Goal: Task Accomplishment & Management: Manage account settings

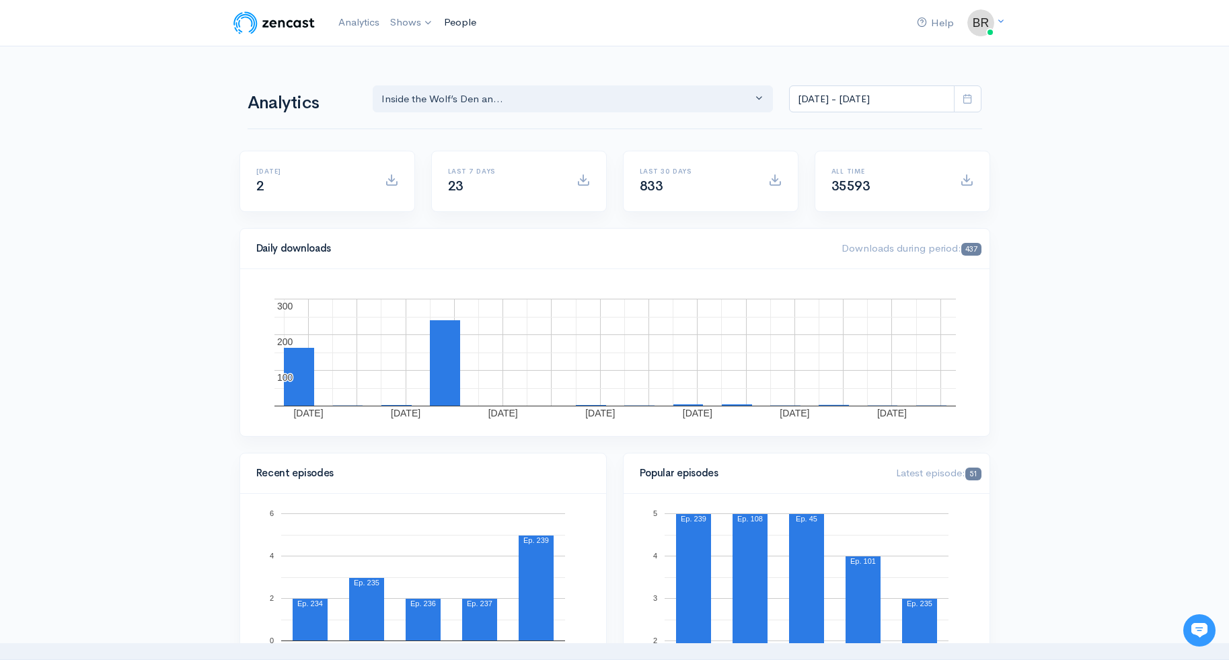
click at [456, 23] on link "People" at bounding box center [460, 22] width 43 height 29
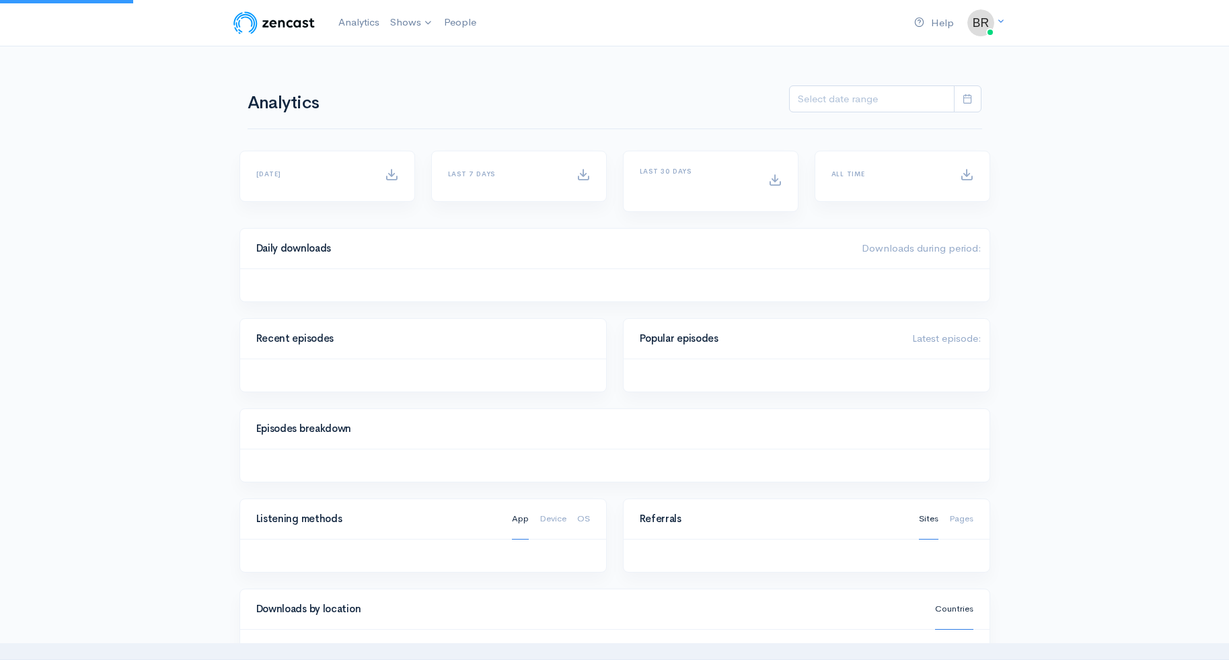
click at [291, 26] on img at bounding box center [273, 22] width 85 height 27
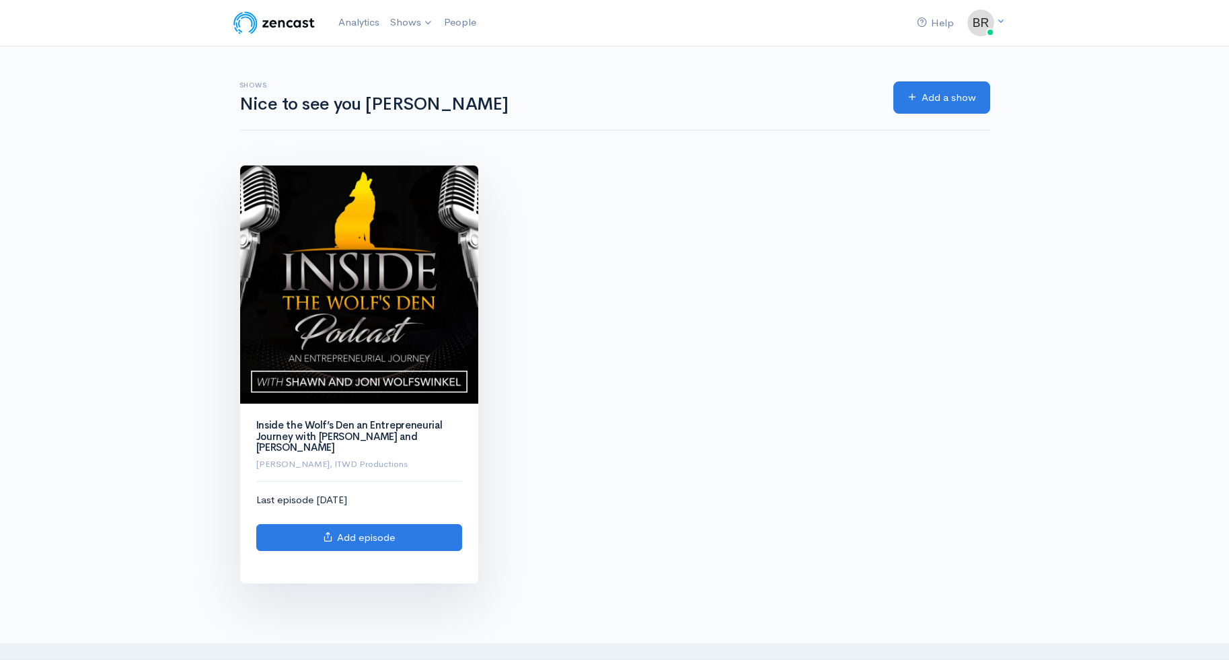
click at [345, 524] on link "Add episode" at bounding box center [359, 538] width 206 height 28
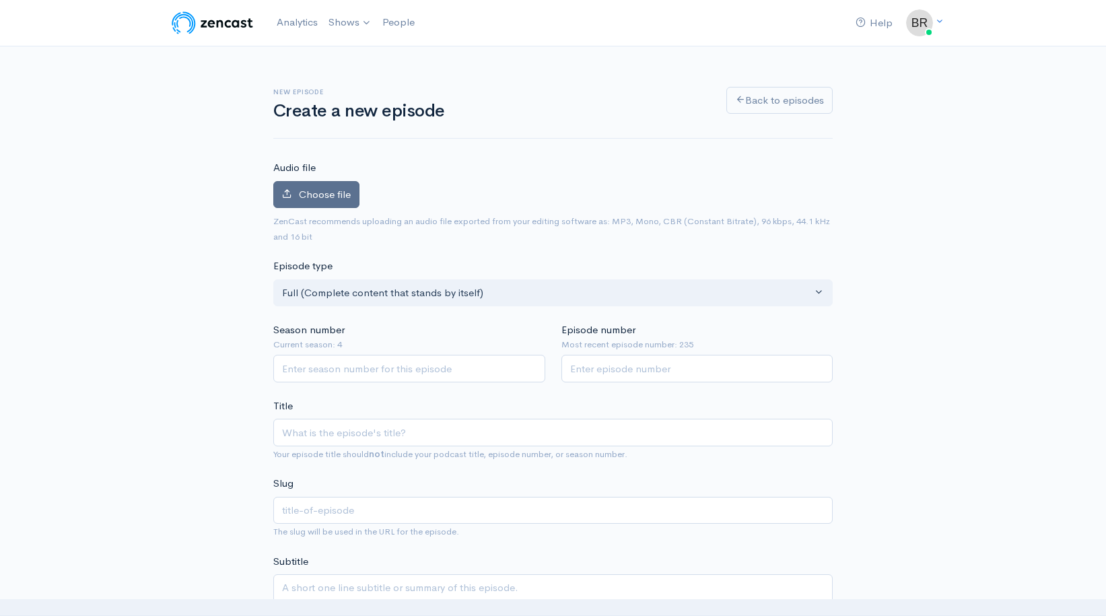
click at [324, 196] on span "Choose file" at bounding box center [325, 194] width 52 height 13
click at [0, 0] on input "Choose file" at bounding box center [0, 0] width 0 height 0
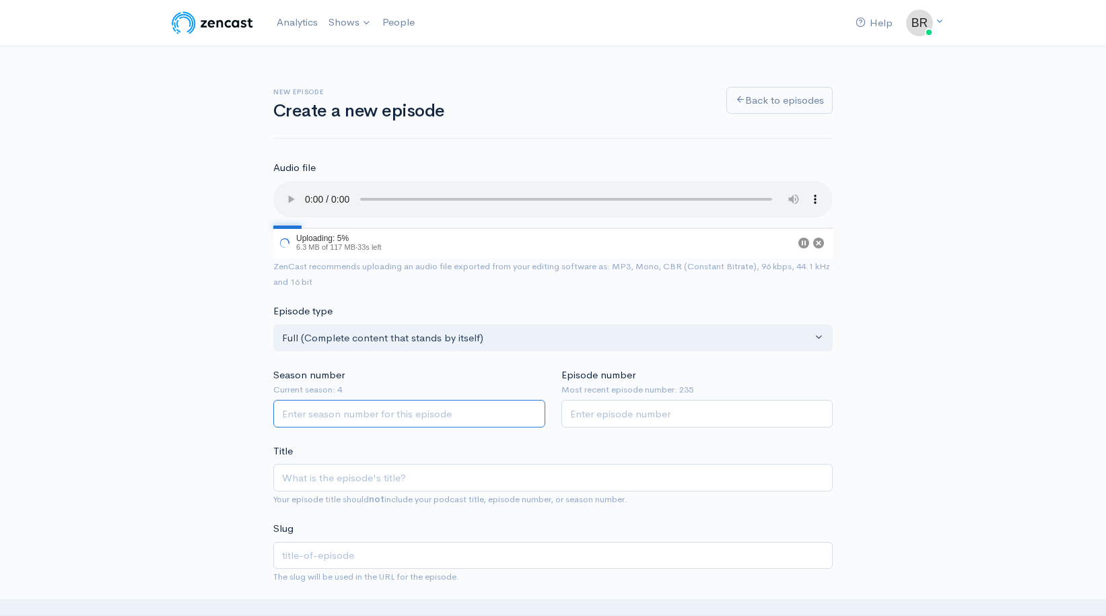
click at [298, 400] on input "Season number" at bounding box center [409, 414] width 272 height 28
type input "3"
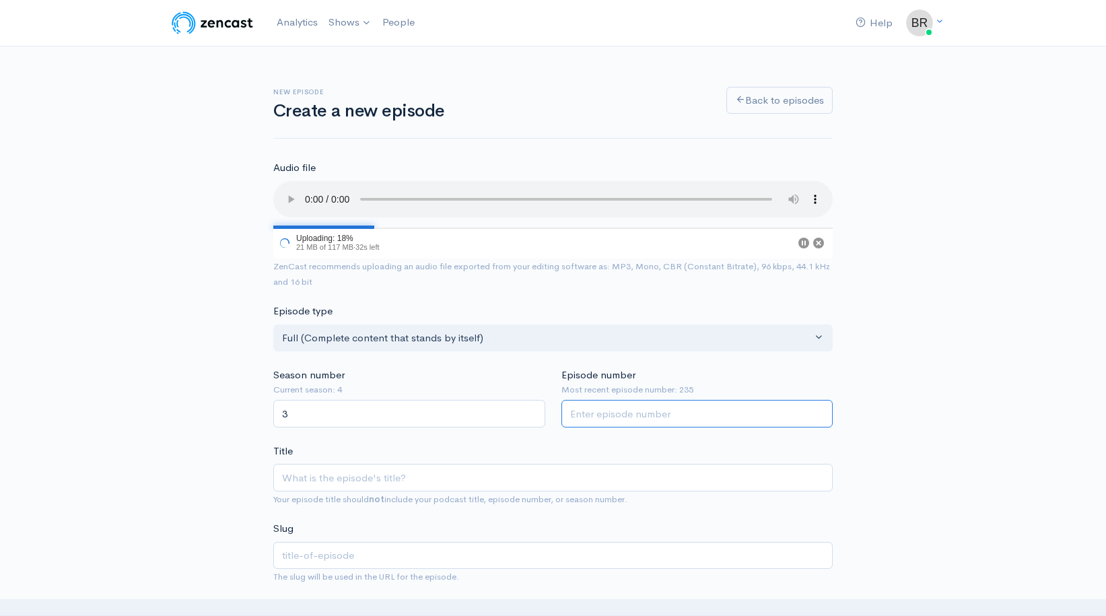
click at [596, 400] on input "Episode number" at bounding box center [697, 414] width 272 height 28
type input "239"
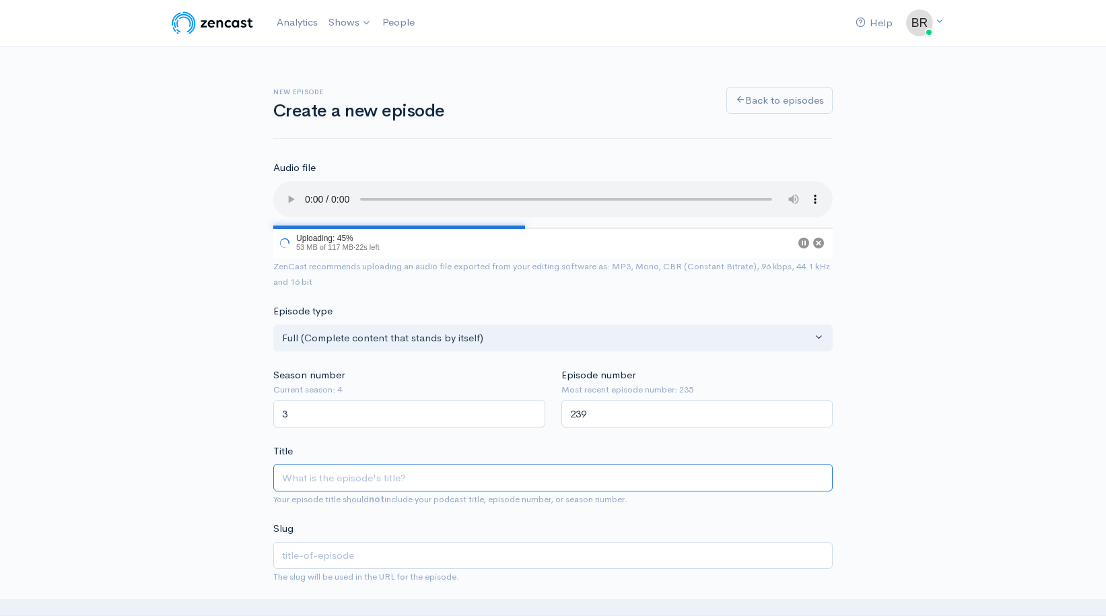
paste input "Episode 239. Build the Team, Not Just the Task List!"
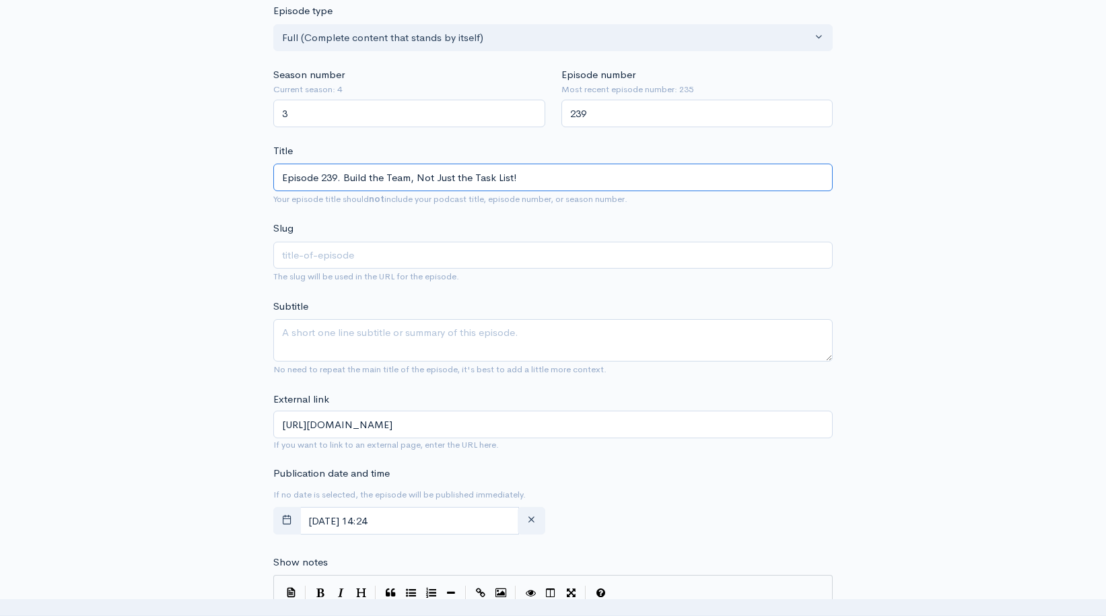
scroll to position [360, 0]
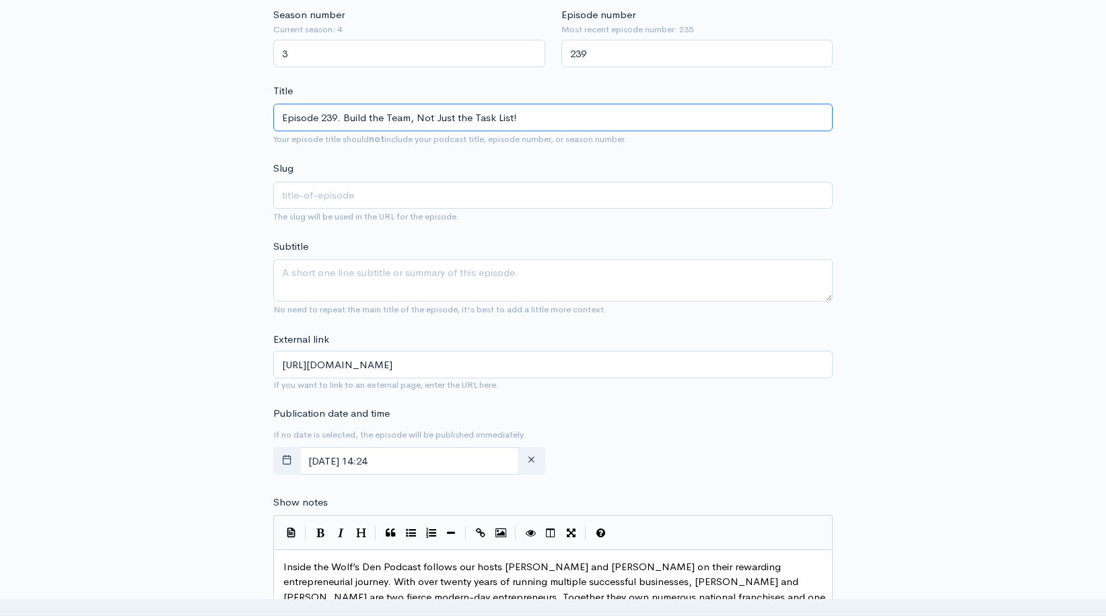
type input "Episode 239. Build the Team, Not Just the Task List!"
type input "episode-239-build-the-team-not-just-the-task-list"
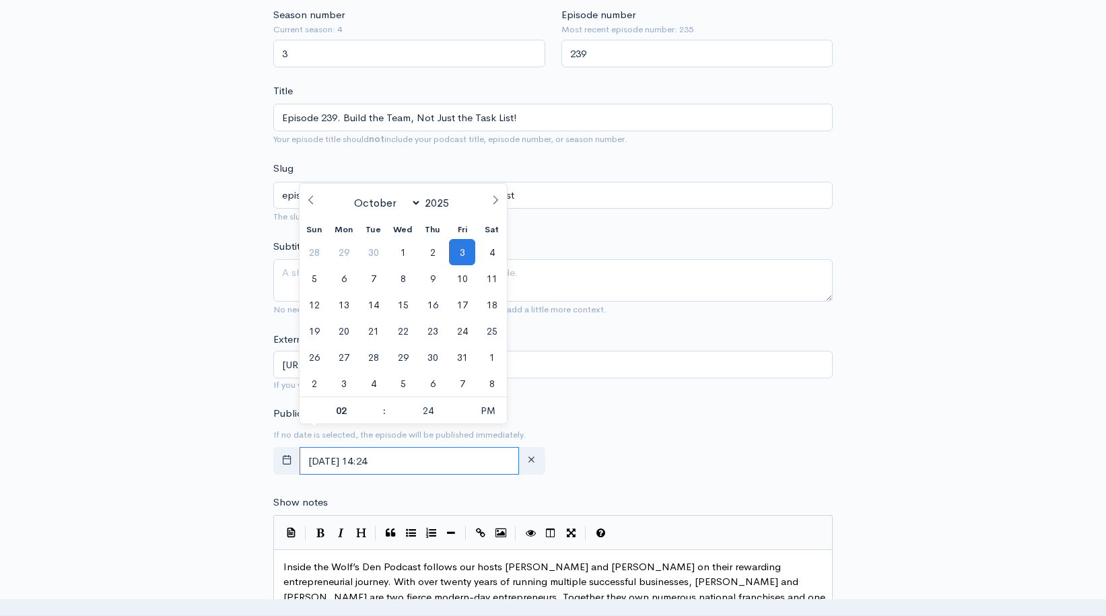
click at [484, 447] on input "October, 03 2025 14:24" at bounding box center [408, 461] width 219 height 28
click at [400, 252] on span "1" at bounding box center [403, 252] width 26 height 26
type input "October, 01 2025 14:24"
click at [396, 447] on input "October, 01 2025 14:24" at bounding box center [408, 461] width 219 height 28
click at [400, 447] on input "October, 01 2025 14:24" at bounding box center [408, 461] width 219 height 28
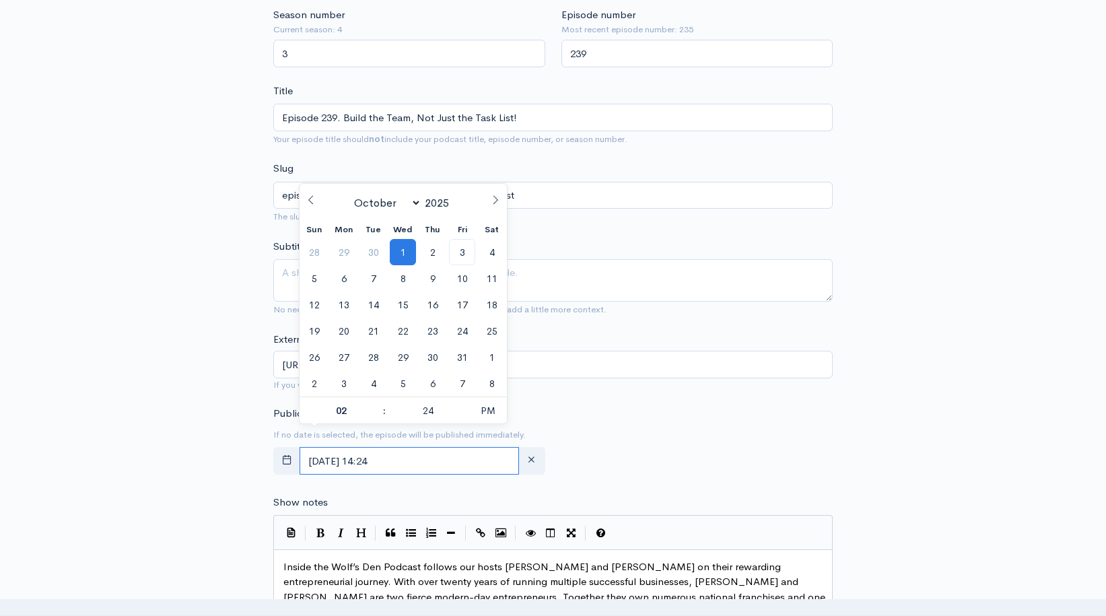
type input "12"
type input "00"
click at [377, 420] on span at bounding box center [377, 416] width 9 height 13
type input "October, 03 2025 11:00"
type input "11"
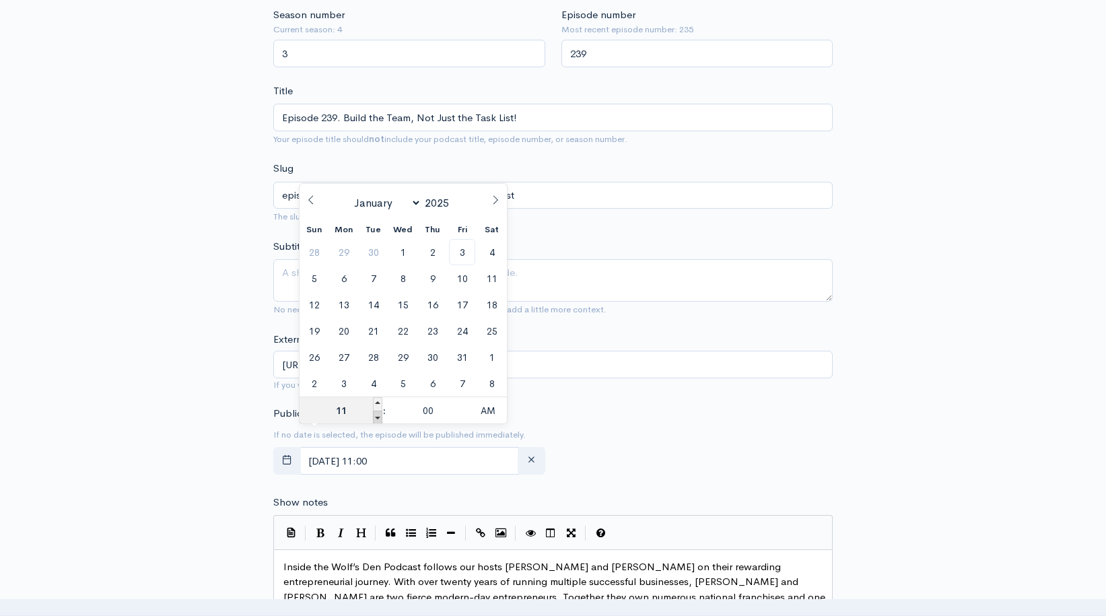
click at [377, 420] on span at bounding box center [377, 416] width 9 height 13
type input "October, 03 2025 10:00"
type input "10"
click at [377, 419] on span at bounding box center [377, 416] width 9 height 13
type input "October, 03 2025 09:00"
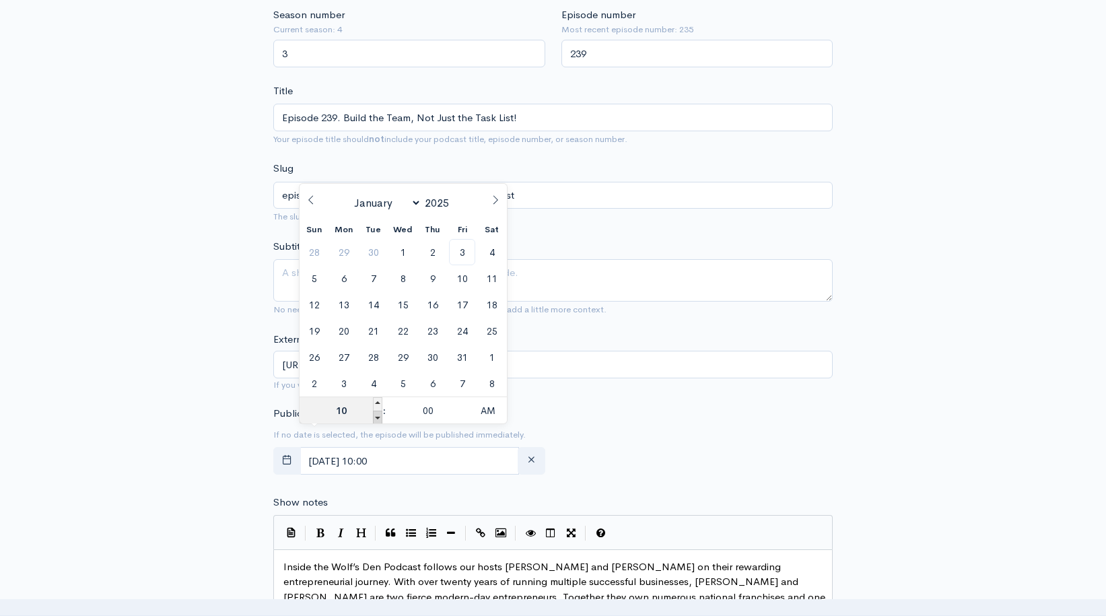
type input "09"
click at [377, 419] on span at bounding box center [377, 416] width 9 height 13
type input "[DATE] 08:00"
type input "08"
click at [631, 462] on form "Audio file 80 Uploading: 80% 94 MB of 117 MB · 8s left ZenCast recommends uploa…" at bounding box center [552, 500] width 559 height 1400
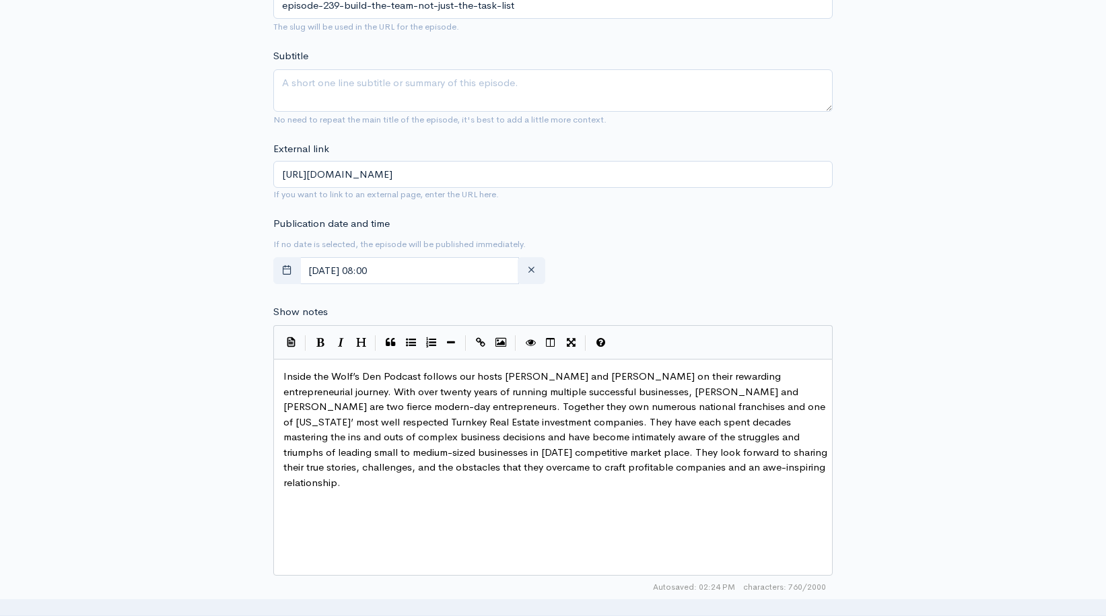
scroll to position [1, 0]
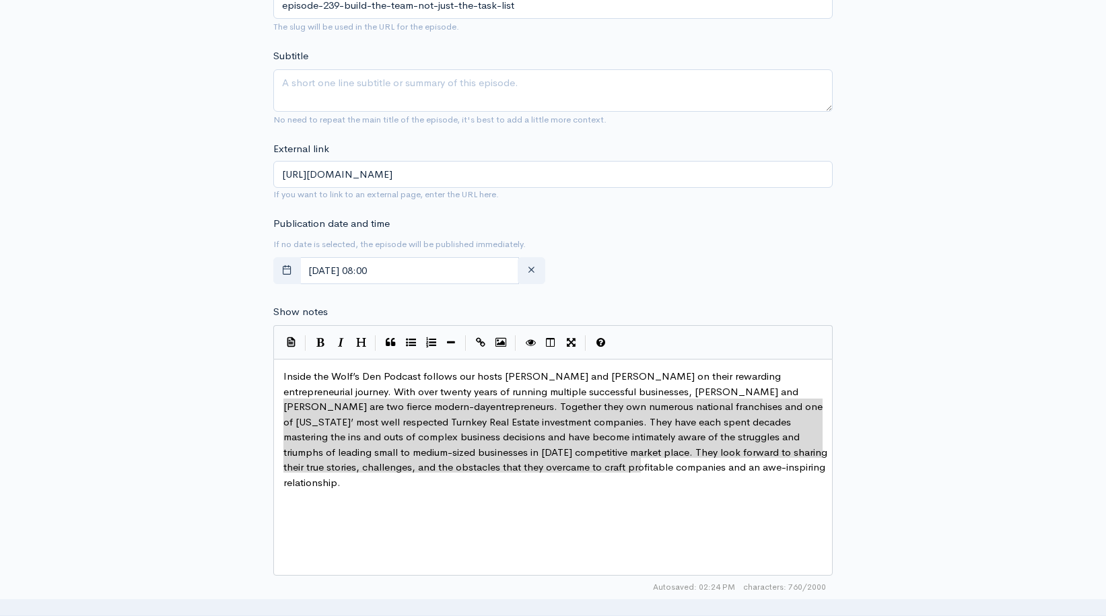
type textarea "Inside the Wolf’s Den Podcast follows our hosts Shawn and Joni Wolfswinkel on t…"
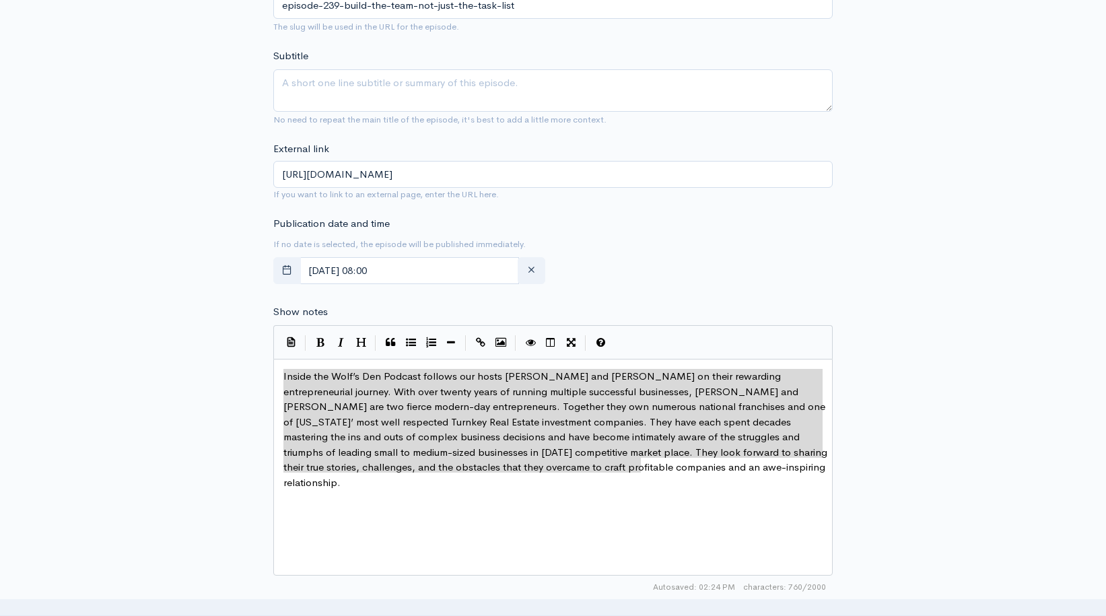
drag, startPoint x: 652, startPoint y: 449, endPoint x: 203, endPoint y: 345, distance: 461.4
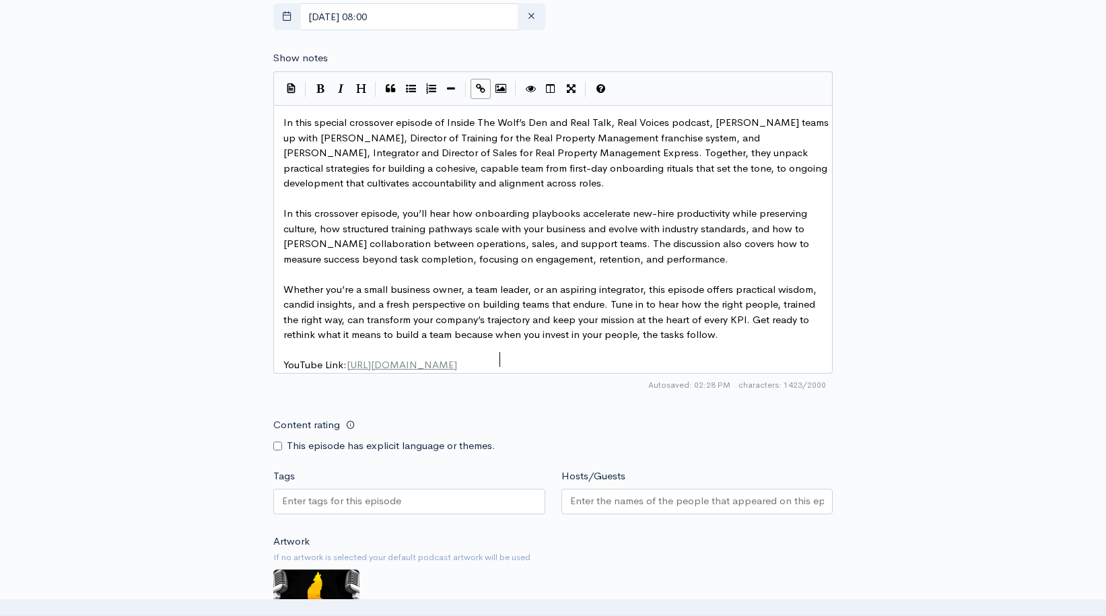
scroll to position [856, 0]
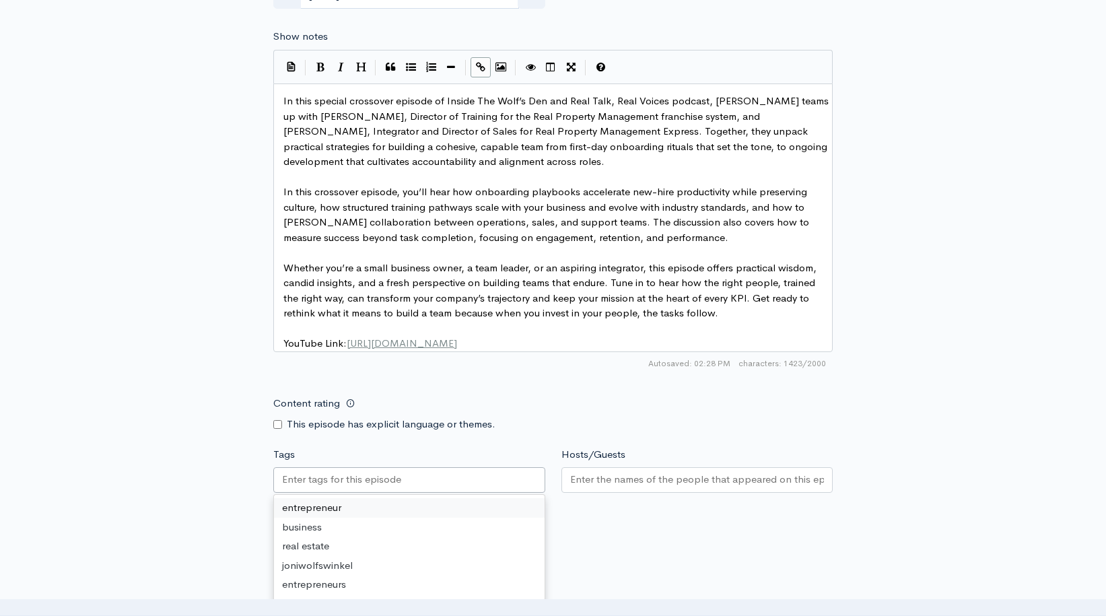
click at [285, 472] on input "Tags" at bounding box center [342, 479] width 121 height 15
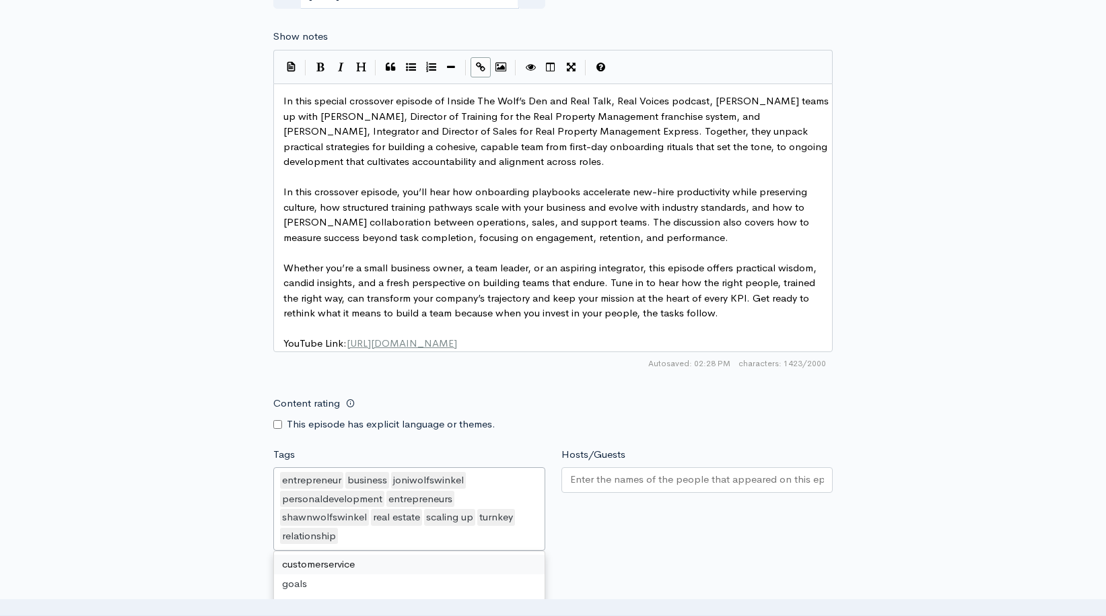
click at [599, 472] on input "Hosts/Guests" at bounding box center [697, 479] width 254 height 15
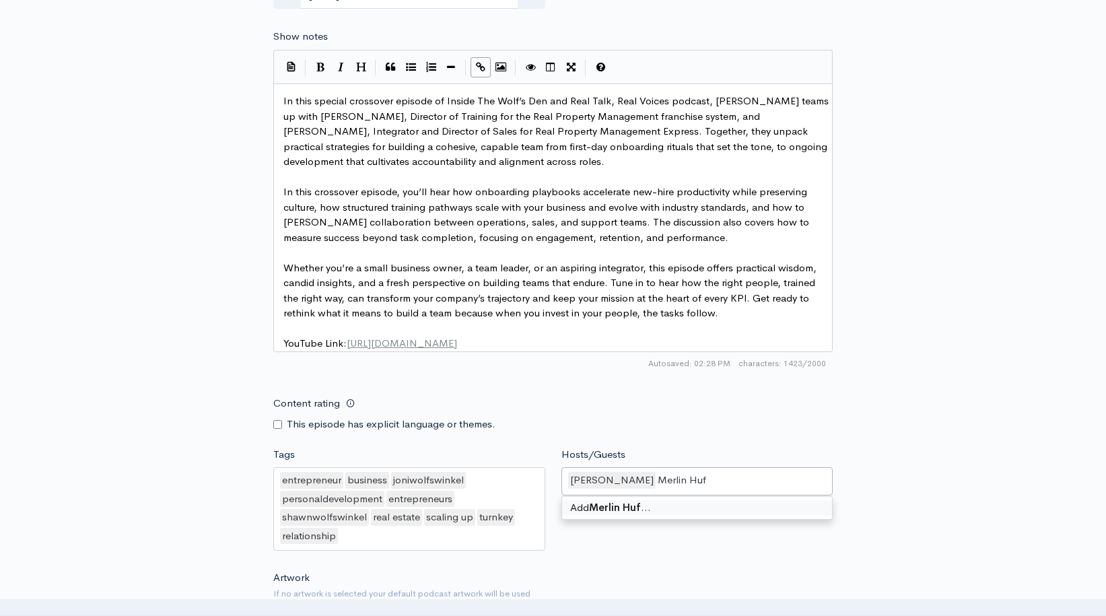
type input "Merlin Huff"
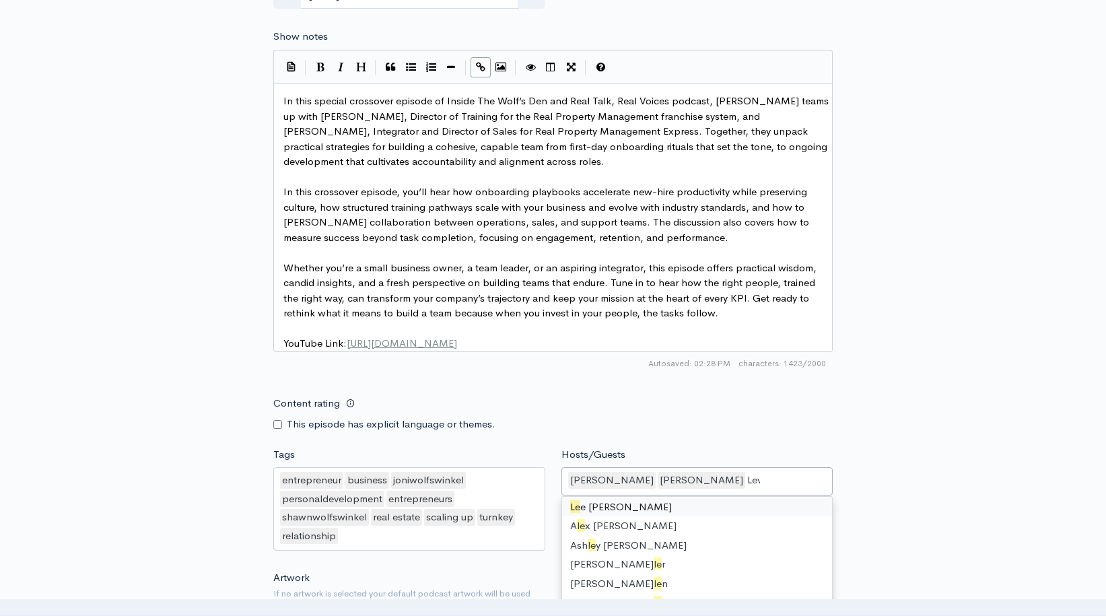
scroll to position [0, 0]
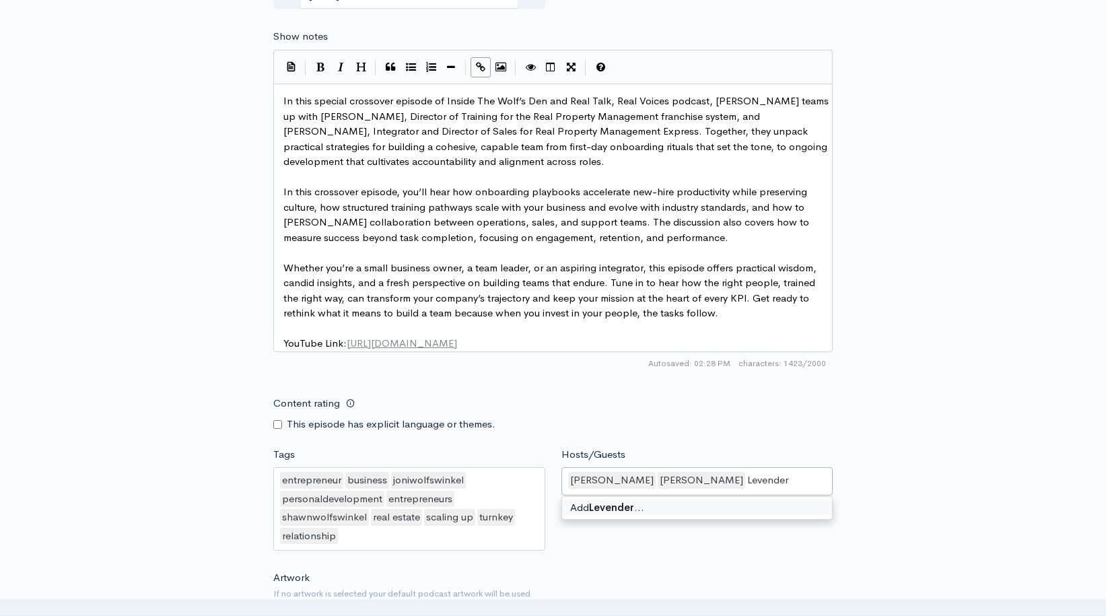
click at [747, 472] on input "Levender" at bounding box center [769, 479] width 44 height 15
click at [766, 467] on div "Shawn Wolfswinkel Merlin Huff Lavender" at bounding box center [697, 481] width 272 height 28
click at [760, 472] on input "Lavender" at bounding box center [769, 479] width 44 height 15
type input "Lavender Lloyd"
click at [861, 515] on div "New episode Create a new episode Back to episodes Audio file Choose file EP240_…" at bounding box center [553, 26] width 767 height 1670
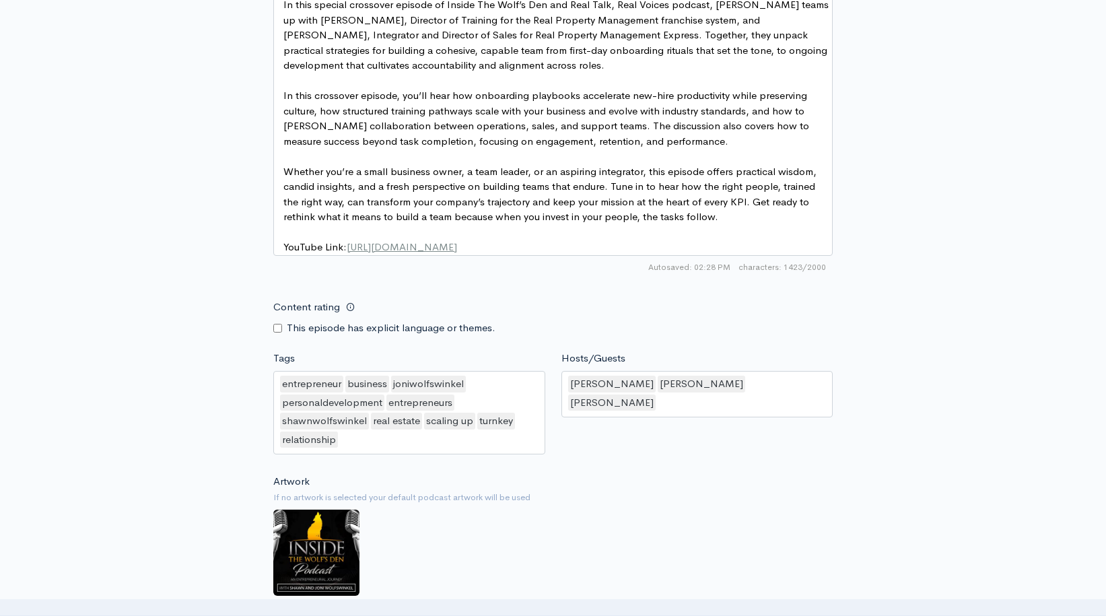
scroll to position [1060, 0]
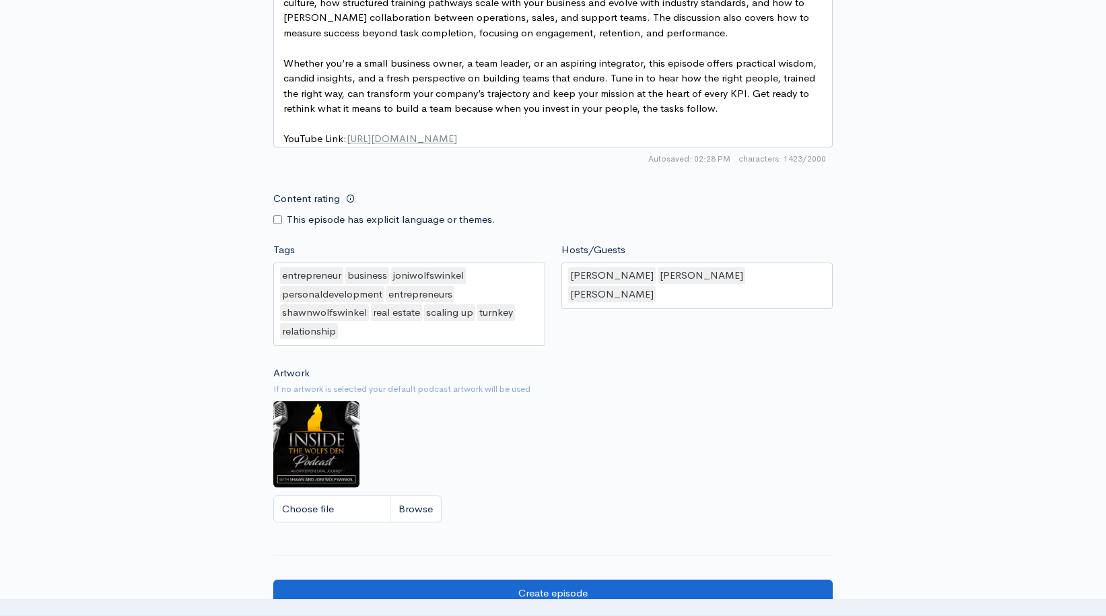
click at [529, 579] on input "Create episode" at bounding box center [552, 593] width 559 height 28
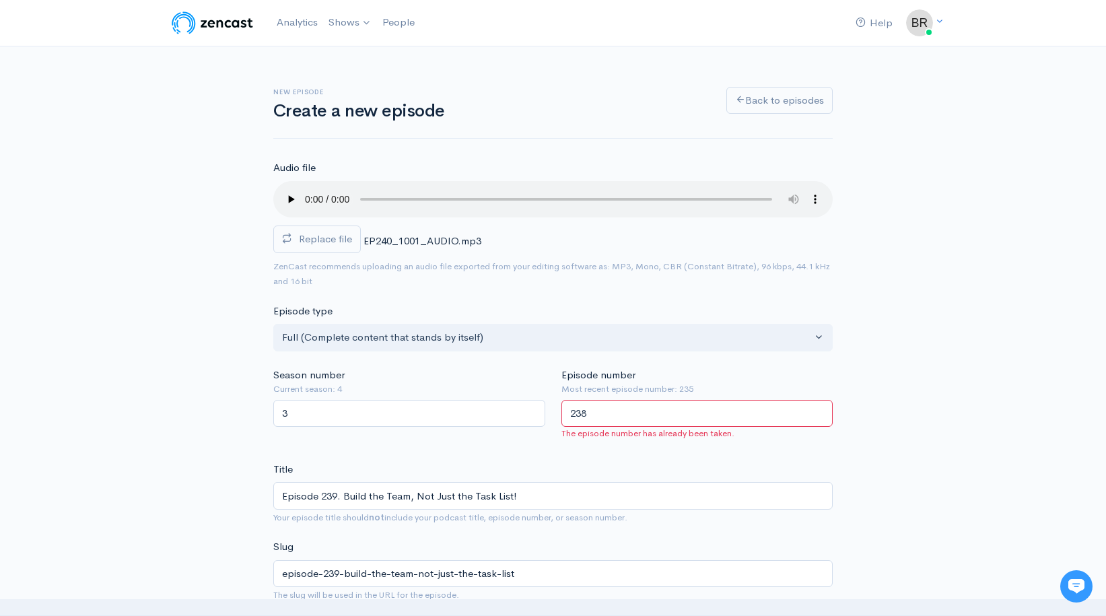
click at [822, 400] on input "238" at bounding box center [697, 414] width 272 height 28
click at [821, 400] on input "239" at bounding box center [697, 414] width 272 height 28
click at [821, 400] on input "240" at bounding box center [697, 414] width 272 height 28
click at [616, 462] on div "Title Episode 239. Build the Team, Not Just the Task List! Your episode title s…" at bounding box center [552, 493] width 559 height 63
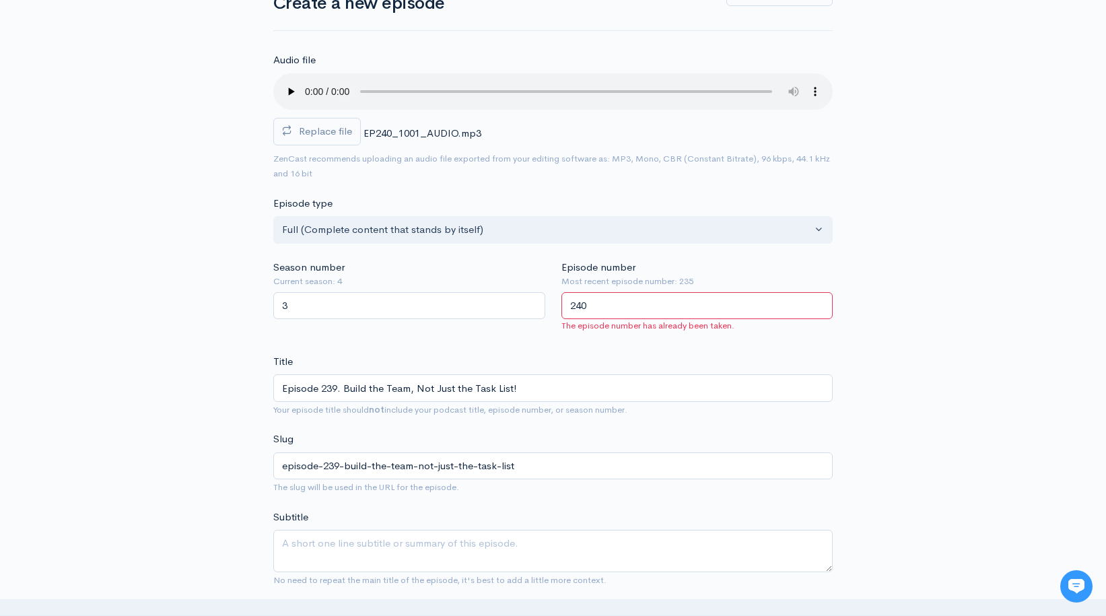
scroll to position [223, 0]
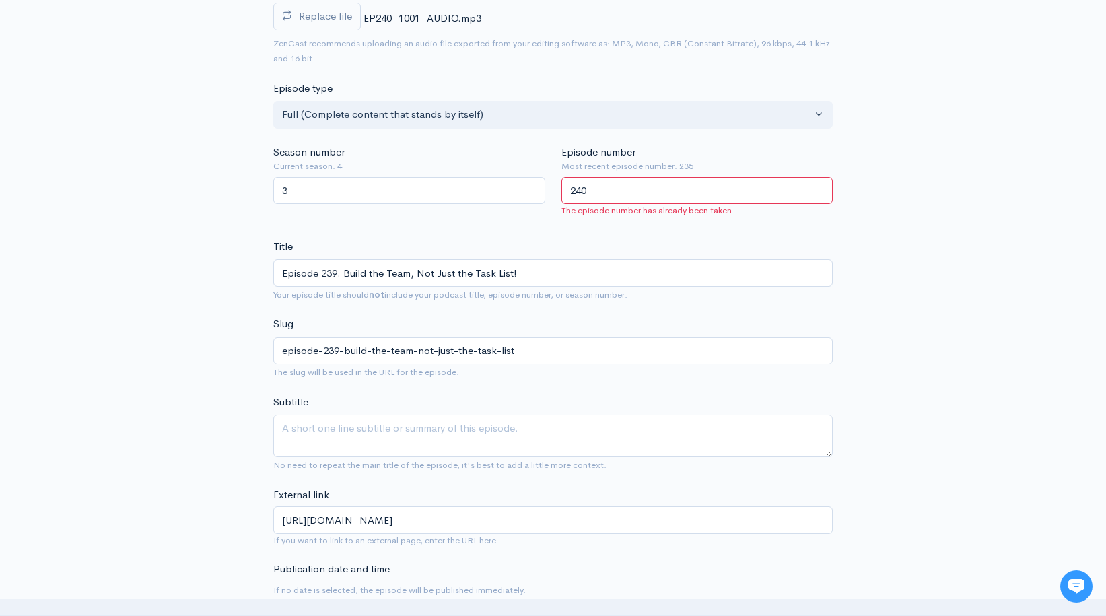
drag, startPoint x: 604, startPoint y: 175, endPoint x: 523, endPoint y: 173, distance: 81.4
click at [523, 173] on div "Season number Current season: 4 3 Episode number Most recent episode number: 23…" at bounding box center [552, 184] width 575 height 78
drag, startPoint x: 624, startPoint y: 215, endPoint x: 551, endPoint y: 183, distance: 79.9
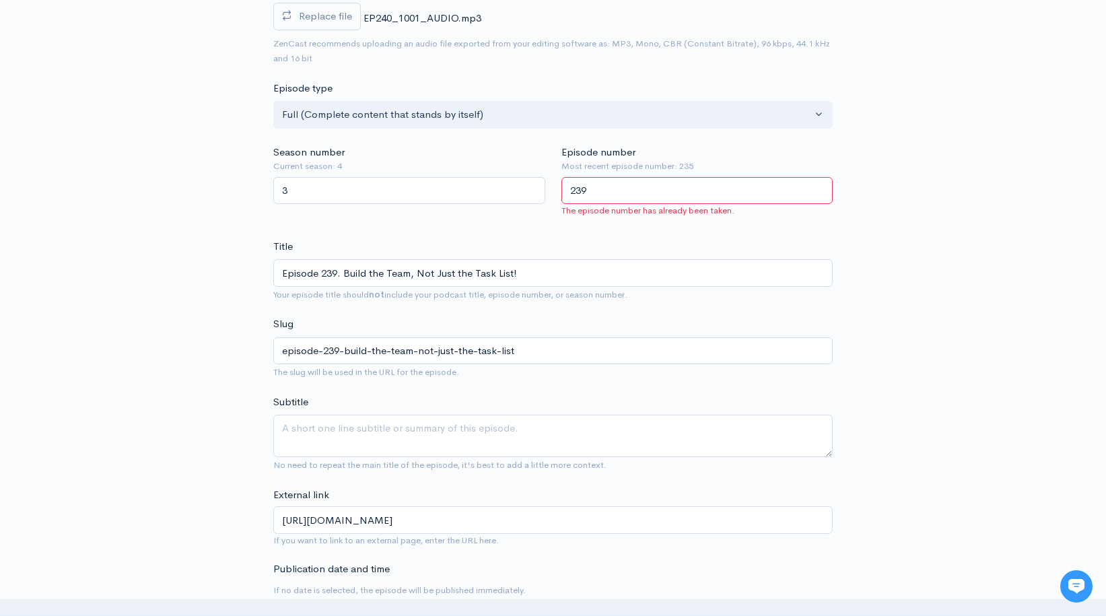
click at [591, 177] on input "239" at bounding box center [697, 191] width 272 height 28
click at [624, 239] on div "Title Episode 239. Build the Team, Not Just the Task List! Your episode title s…" at bounding box center [552, 270] width 559 height 63
click at [818, 177] on input "239" at bounding box center [697, 191] width 272 height 28
type input "240"
click at [819, 177] on input "240" at bounding box center [697, 191] width 272 height 28
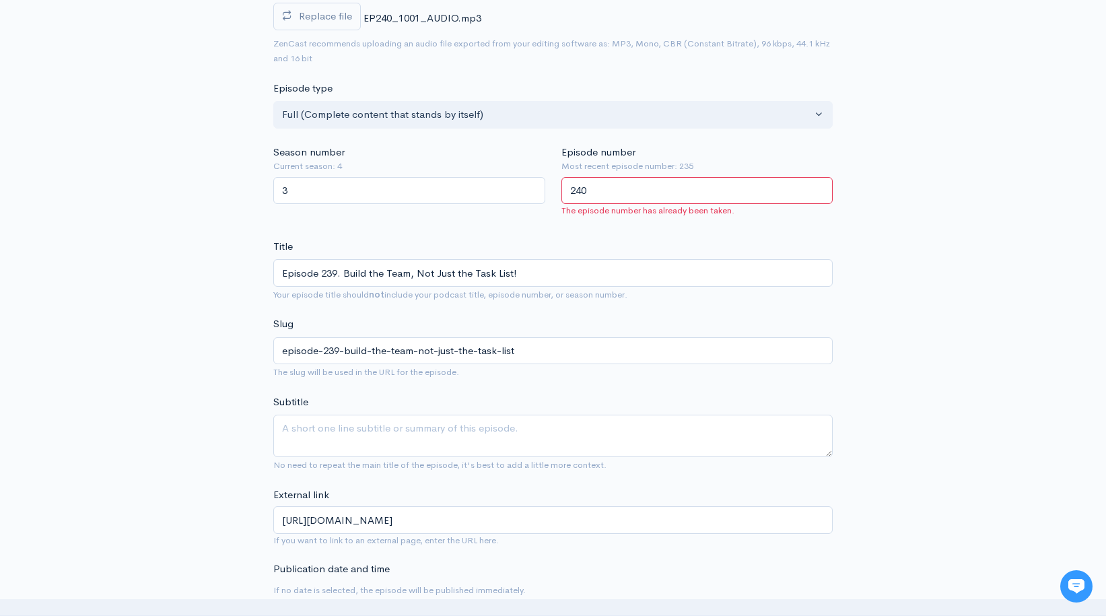
click at [756, 177] on input "240" at bounding box center [697, 191] width 272 height 28
drag, startPoint x: 629, startPoint y: 176, endPoint x: 546, endPoint y: 177, distance: 82.8
click at [546, 177] on div "Season number Current season: 4 3 Episode number Most recent episode number: 23…" at bounding box center [552, 184] width 575 height 78
click at [565, 199] on div "Episode number Most recent episode number: 235 The episode number has already b…" at bounding box center [697, 184] width 288 height 78
click at [581, 177] on input "Episode number" at bounding box center [697, 191] width 272 height 28
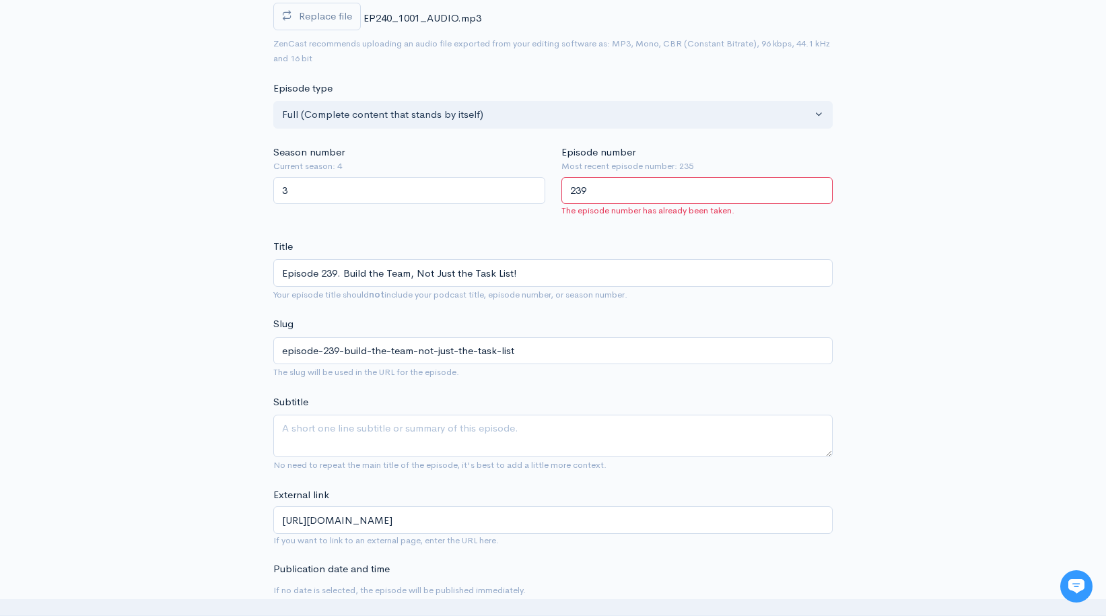
type input "239"
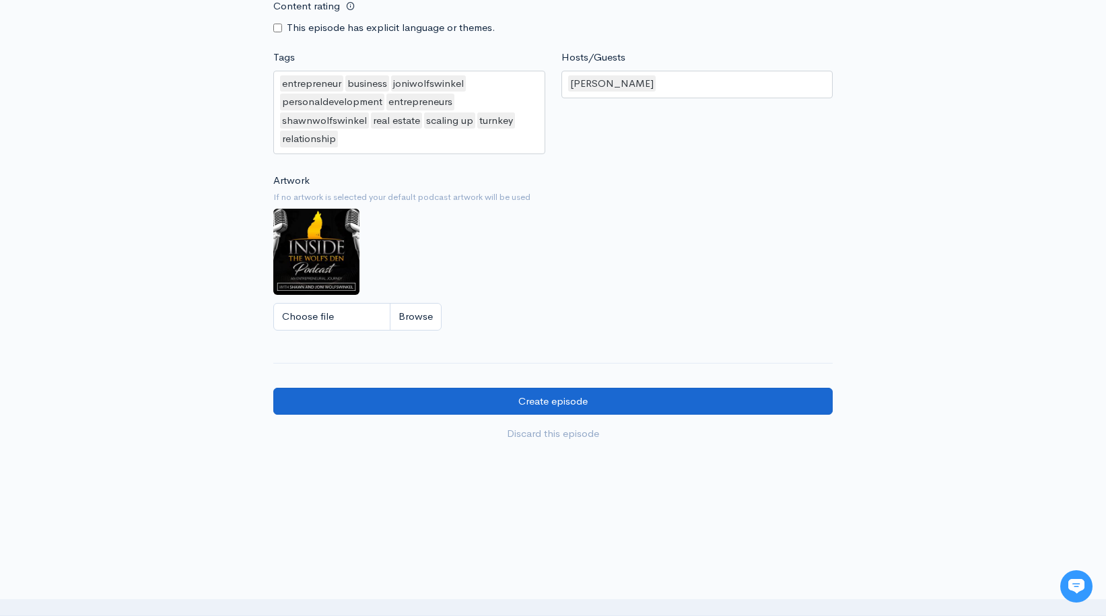
scroll to position [1239, 0]
click at [544, 388] on input "Create episode" at bounding box center [552, 402] width 559 height 28
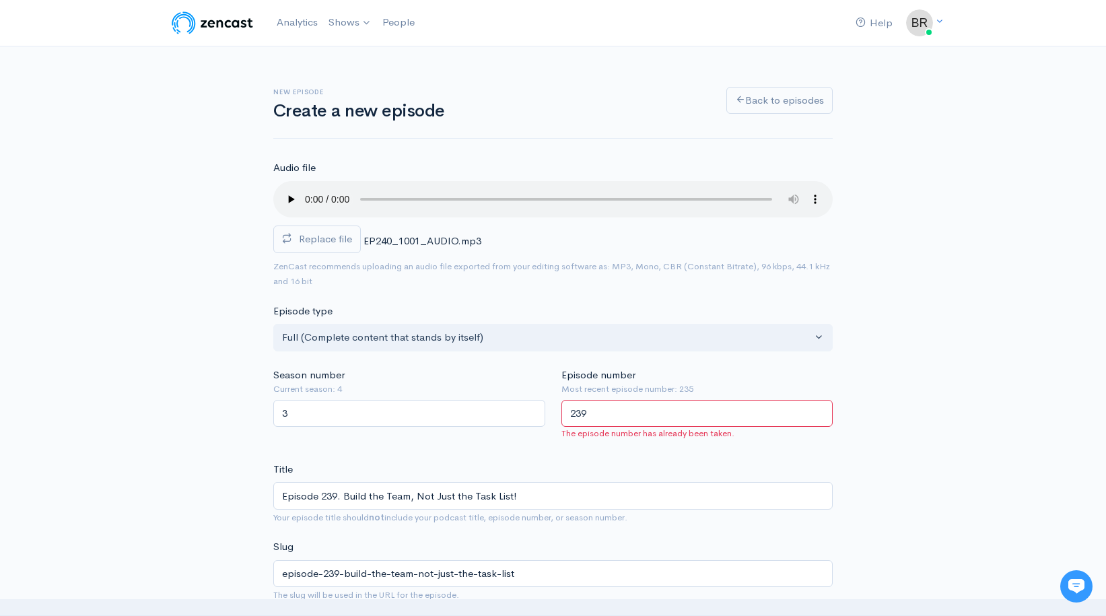
click at [631, 400] on input "239" at bounding box center [697, 414] width 272 height 28
click at [721, 382] on small "Most recent episode number: 235" at bounding box center [697, 388] width 272 height 13
click at [661, 400] on input "241" at bounding box center [697, 414] width 272 height 28
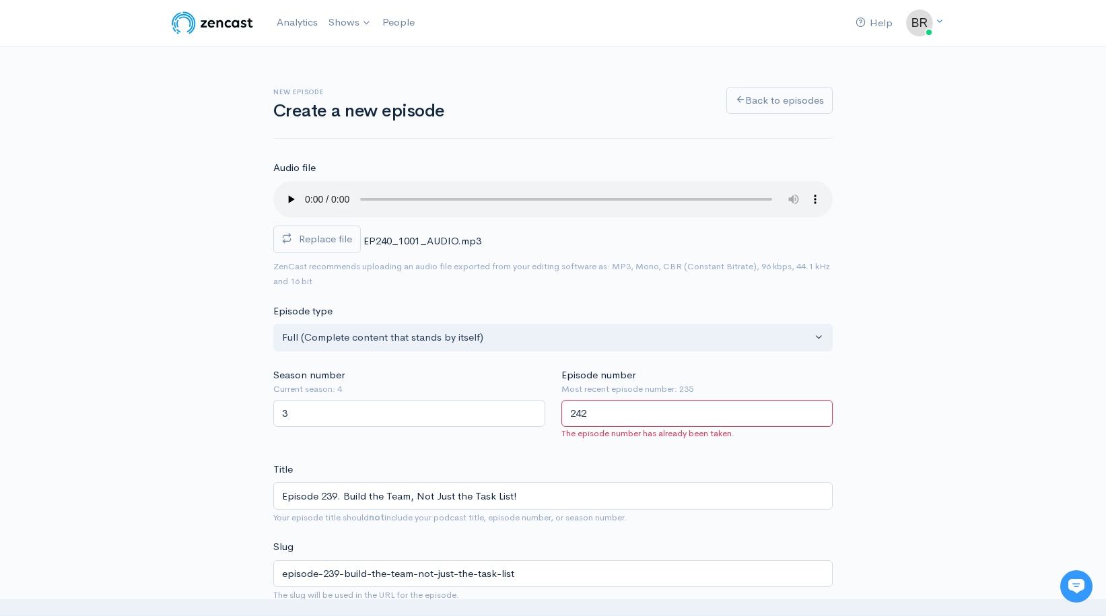
click at [818, 400] on input "242" at bounding box center [697, 414] width 272 height 28
click at [818, 400] on input "243" at bounding box center [697, 414] width 272 height 28
type input "244"
click at [818, 400] on input "244" at bounding box center [697, 414] width 272 height 28
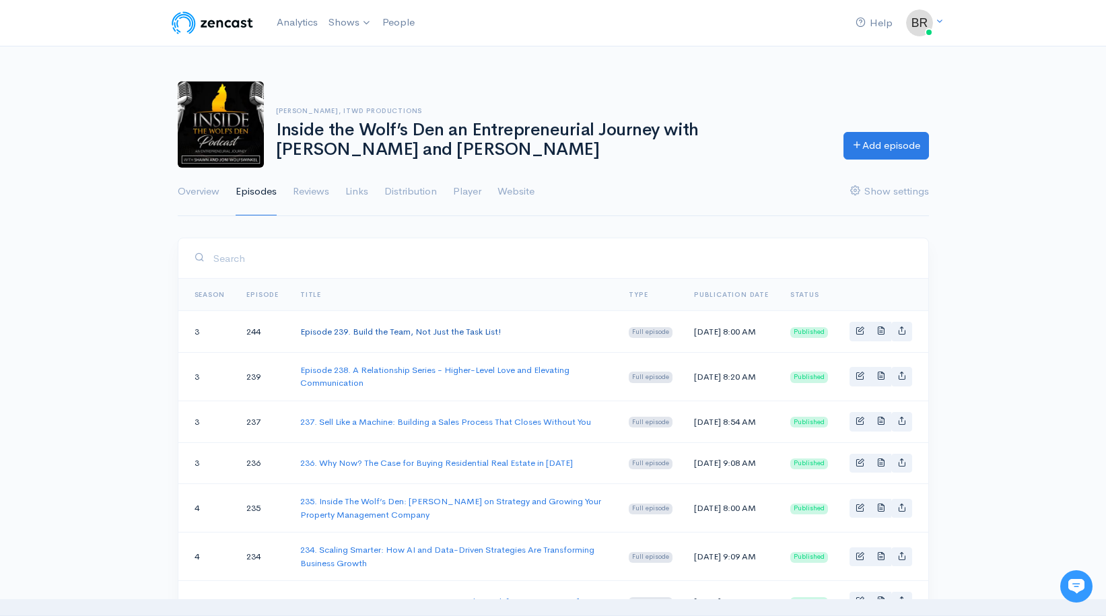
click at [375, 337] on link "Episode 239. Build the Team, Not Just the Task List!" at bounding box center [400, 331] width 201 height 11
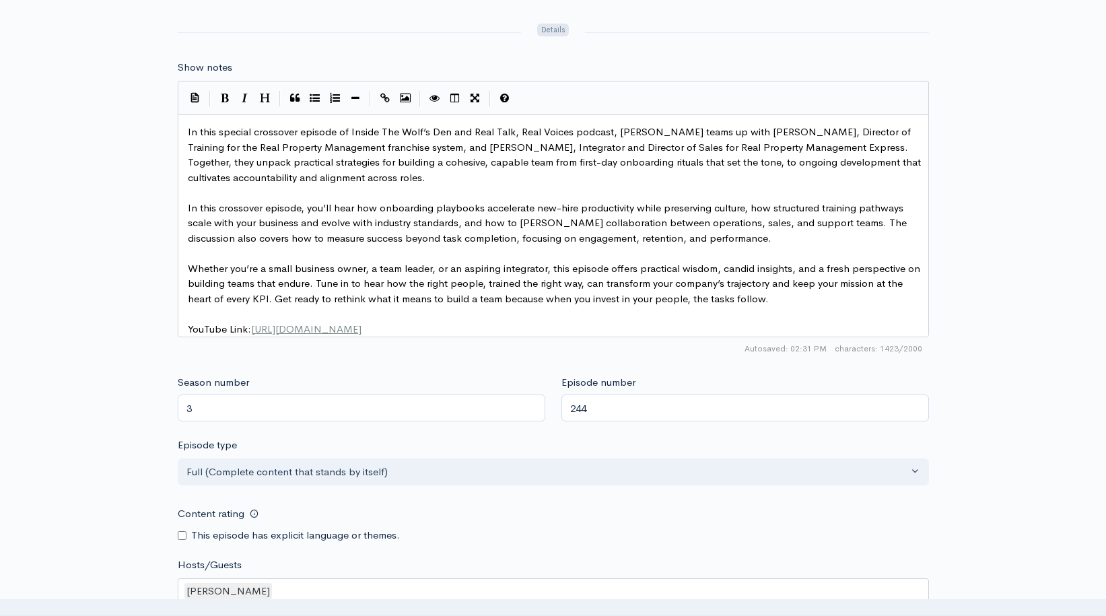
scroll to position [819, 0]
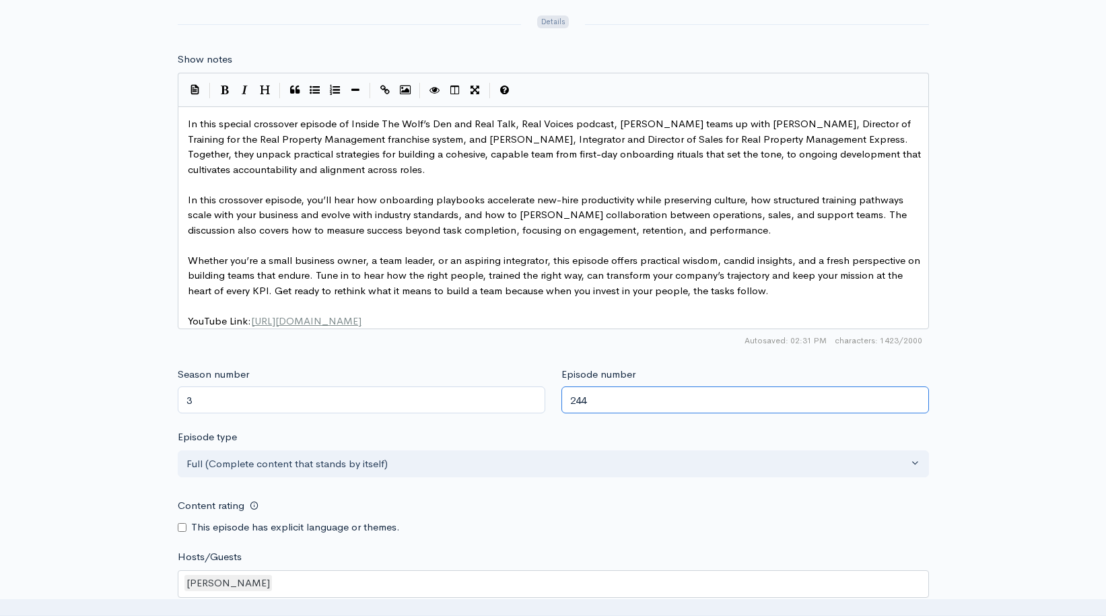
click at [592, 386] on input "244" at bounding box center [744, 400] width 367 height 28
type input "240"
click at [635, 429] on div "Episode type Full (Complete content that stands by itself) Trailer (a short, pr…" at bounding box center [553, 453] width 751 height 48
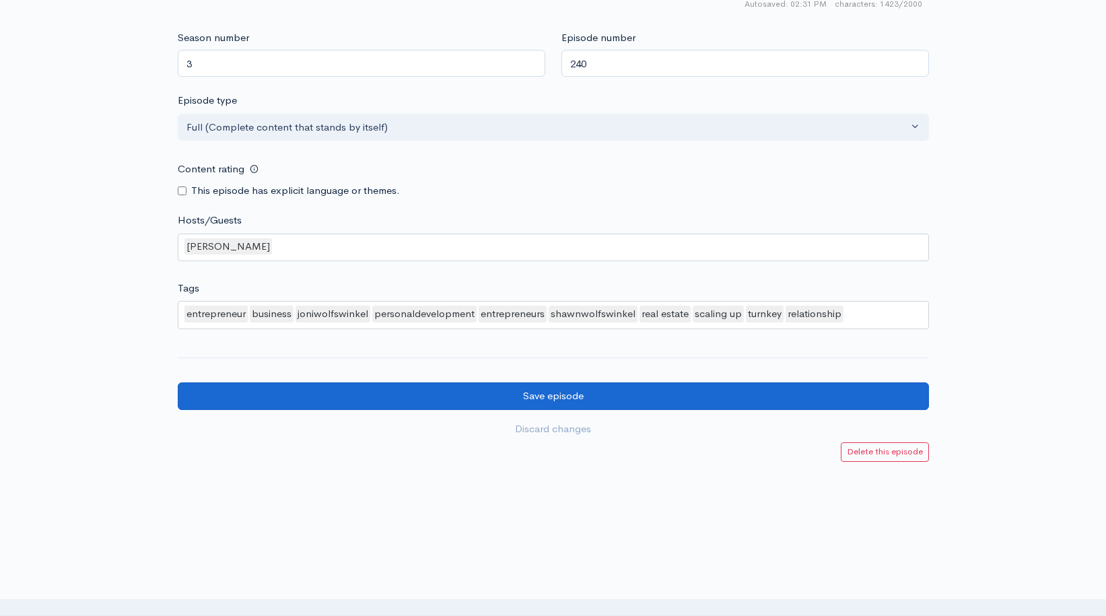
scroll to position [1155, 0]
click at [546, 383] on input "Save episode" at bounding box center [553, 397] width 751 height 28
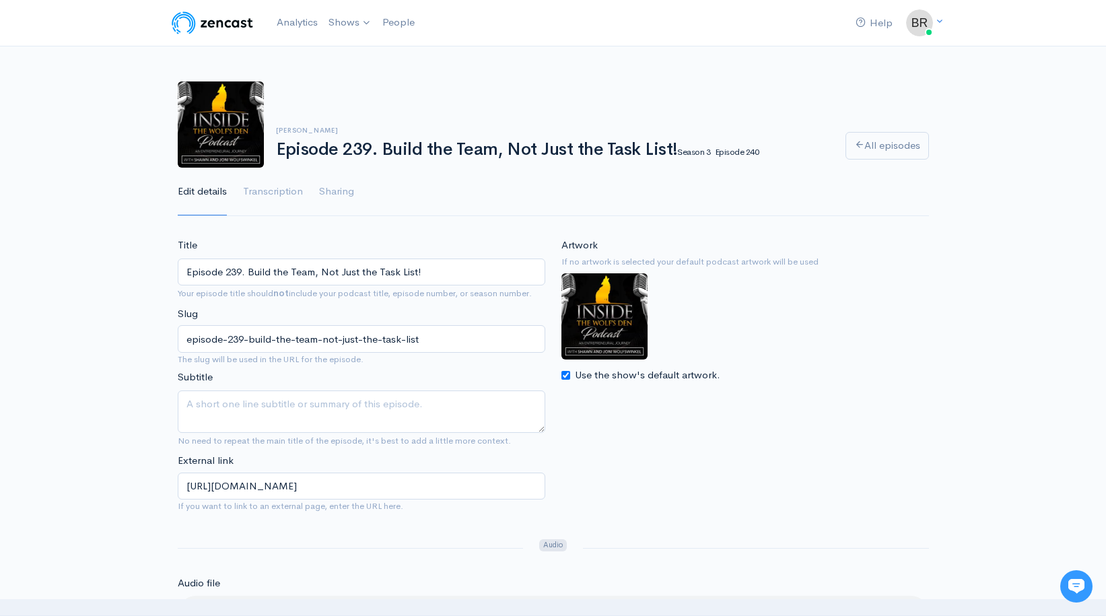
click at [227, 17] on img at bounding box center [212, 22] width 85 height 27
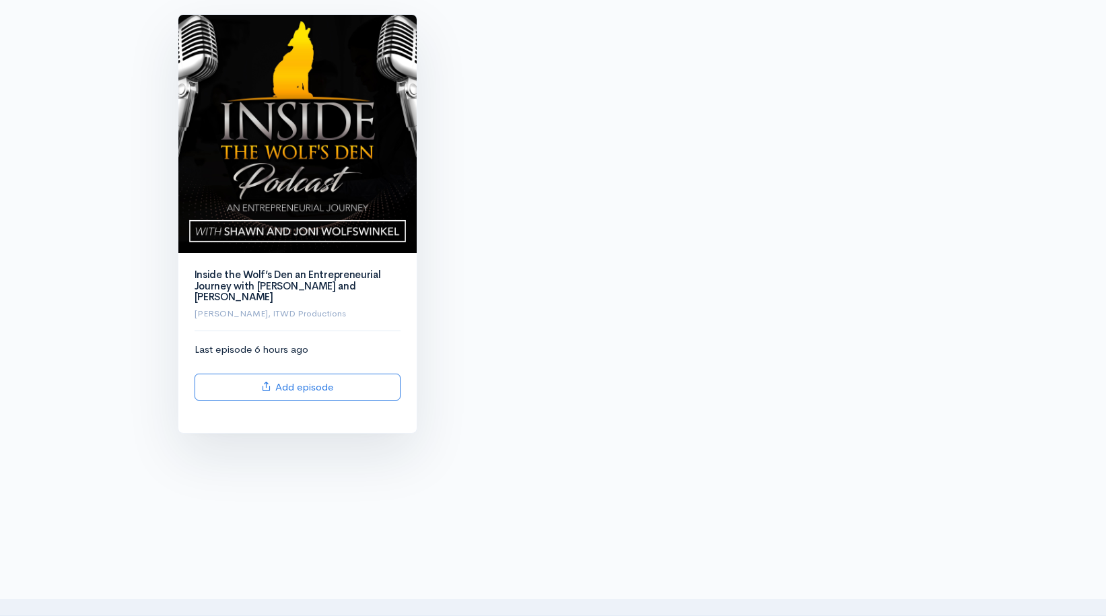
scroll to position [149, 0]
click at [295, 169] on img at bounding box center [297, 135] width 238 height 238
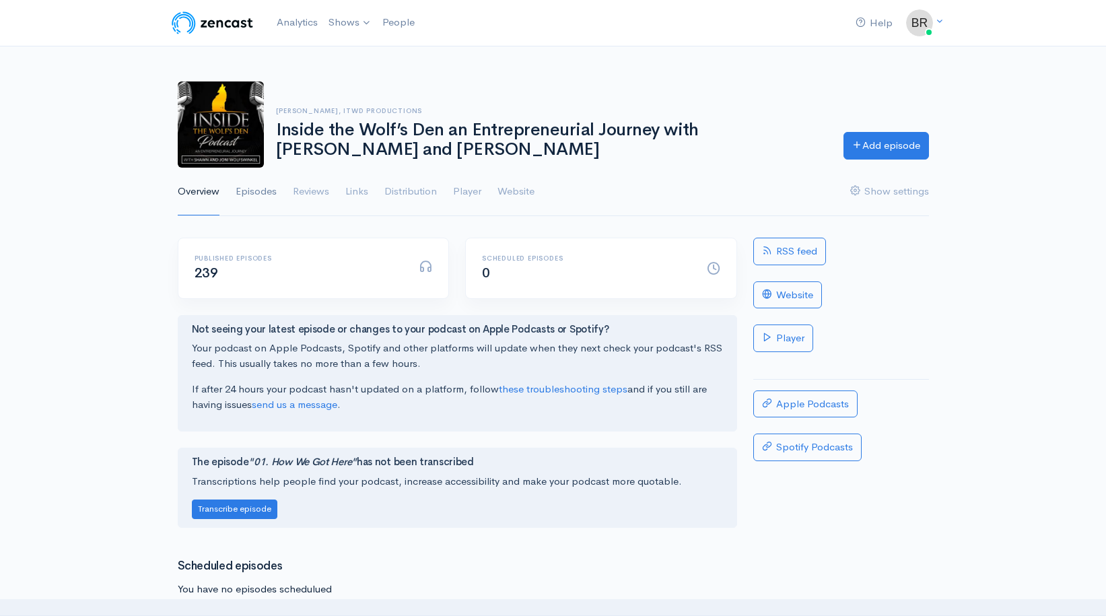
click at [264, 190] on link "Episodes" at bounding box center [256, 192] width 41 height 48
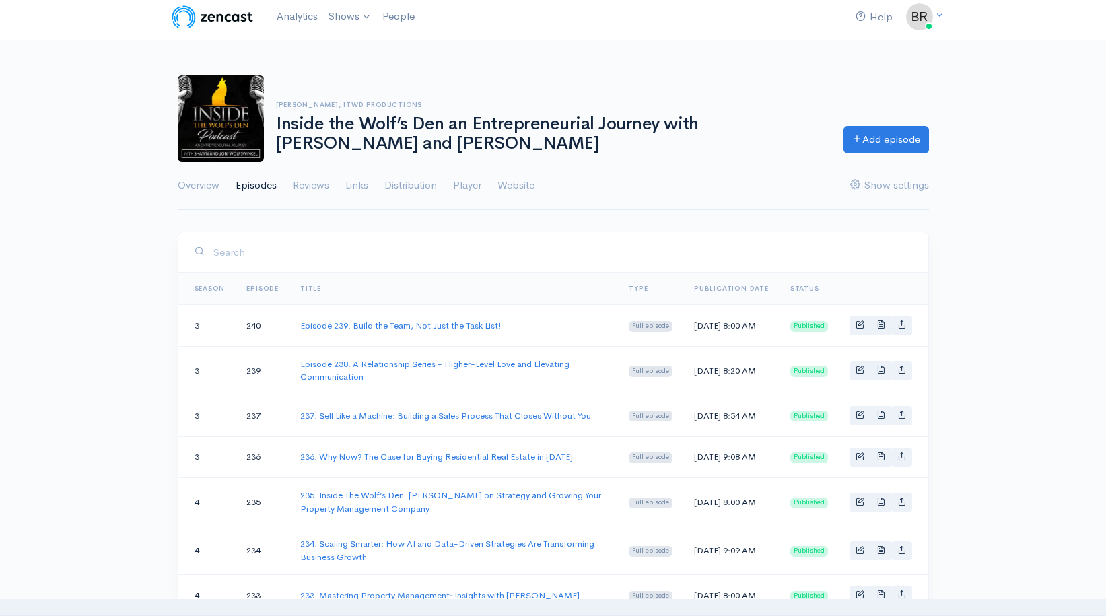
scroll to position [7, 0]
click at [331, 376] on link "Episode 238. A Relationship Series - Higher-Level Love and Elevating Communicat…" at bounding box center [434, 369] width 269 height 25
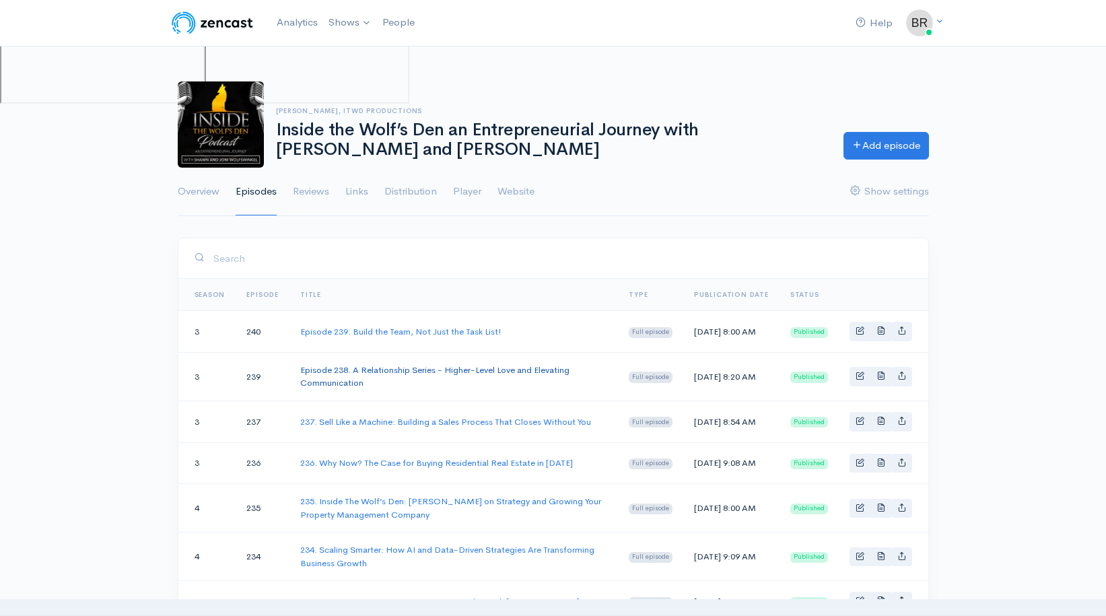
click at [544, 380] on link "Episode 238. A Relationship Series - Higher-Level Love and Elevating Communicat…" at bounding box center [434, 376] width 269 height 25
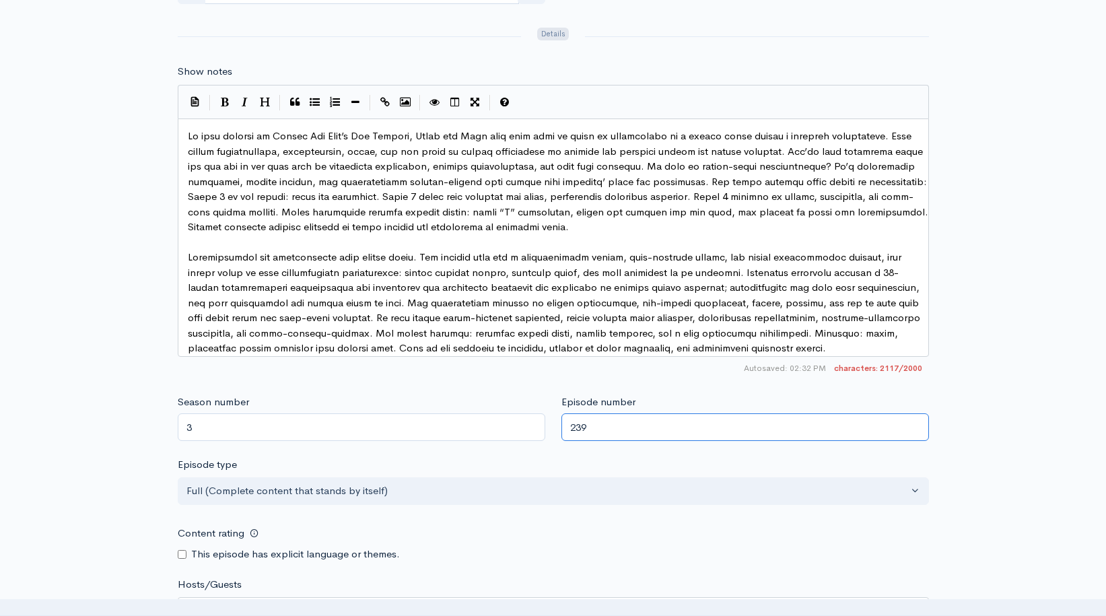
click at [589, 413] on input "239" at bounding box center [744, 427] width 367 height 28
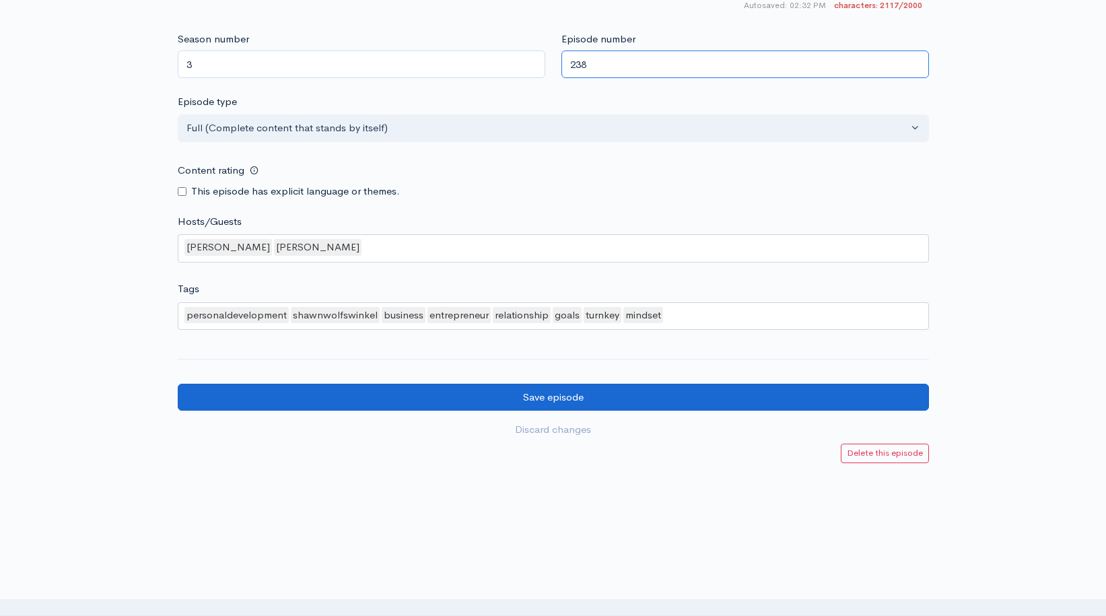
type input "238"
click at [542, 384] on input "Save episode" at bounding box center [553, 398] width 751 height 28
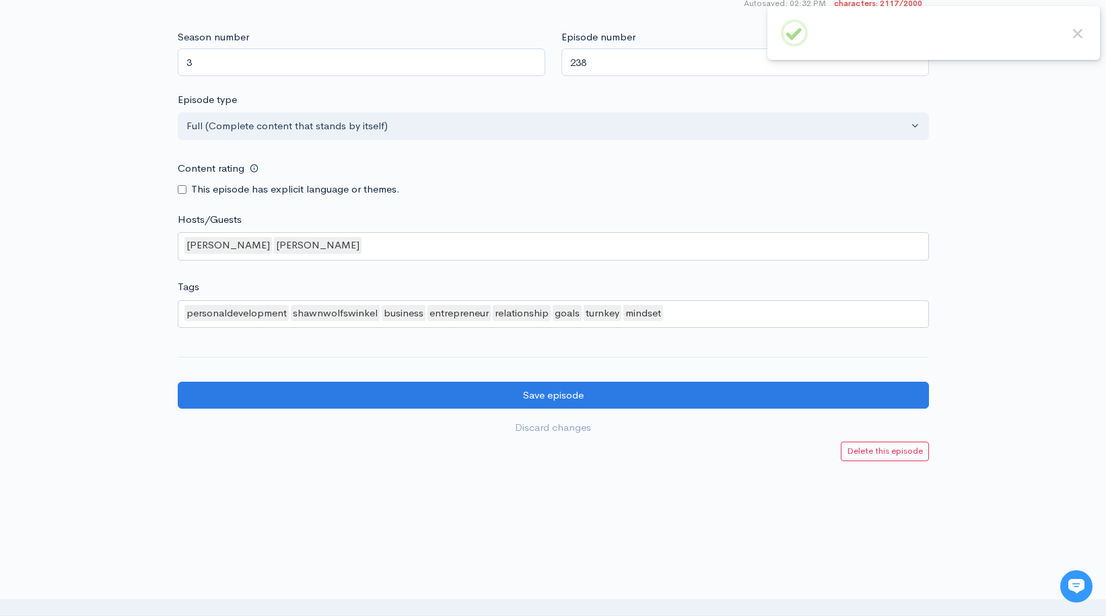
scroll to position [1170, 0]
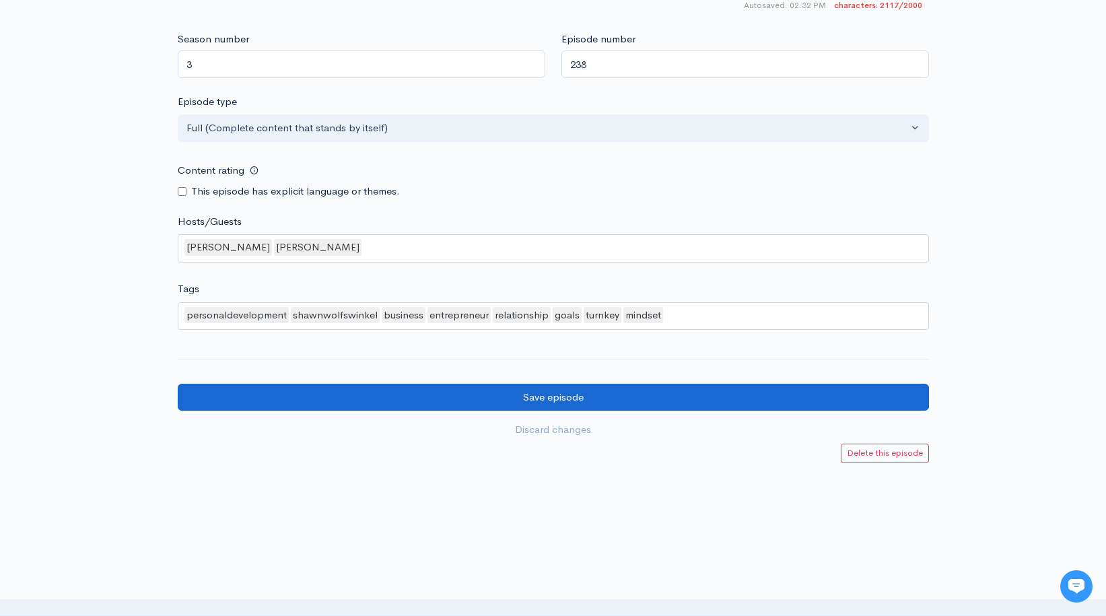
click at [512, 384] on input "Save episode" at bounding box center [553, 398] width 751 height 28
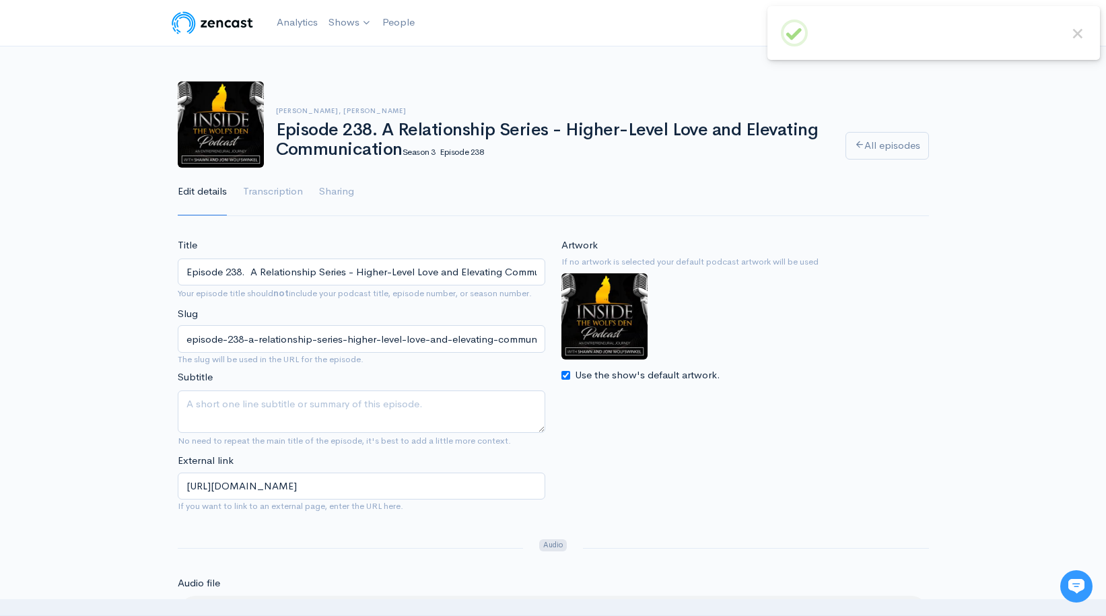
click at [229, 110] on img at bounding box center [221, 124] width 86 height 86
click at [347, 23] on link "Shows" at bounding box center [350, 23] width 54 height 30
click at [355, 51] on link "Inside the Wolf’s Den an Entrepreneurial..." at bounding box center [437, 56] width 226 height 24
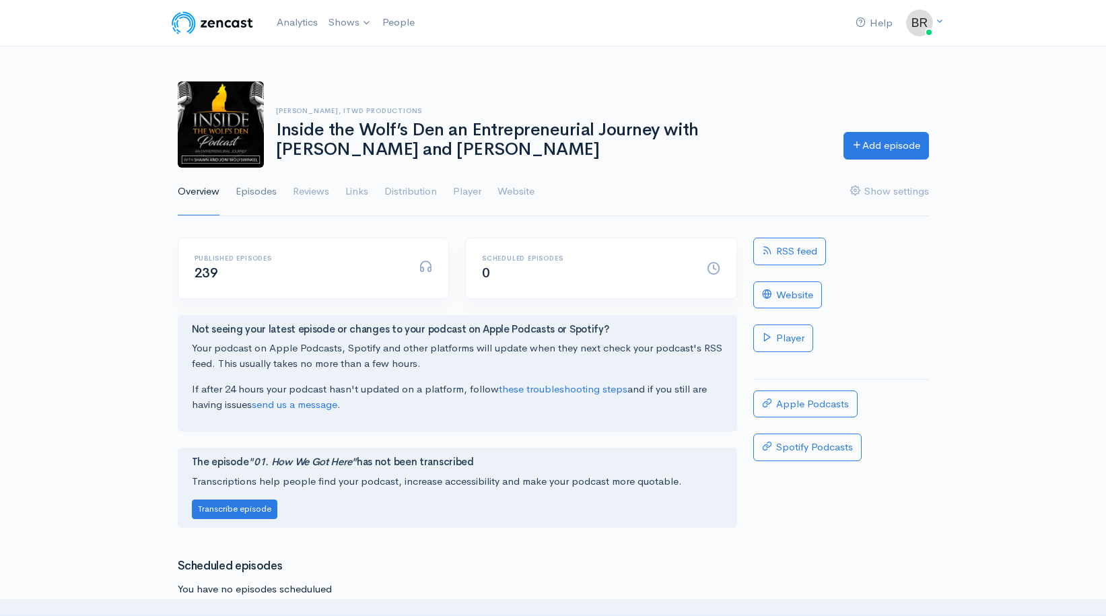
click at [260, 192] on link "Episodes" at bounding box center [256, 192] width 41 height 48
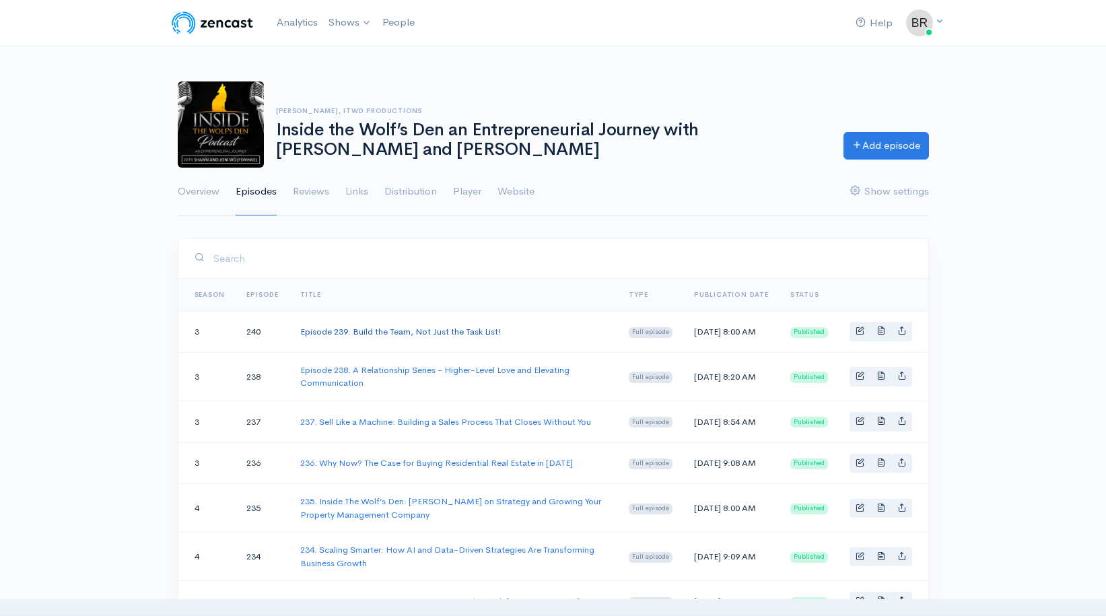
click at [375, 336] on link "Episode 239. Build the Team, Not Just the Task List!" at bounding box center [400, 331] width 201 height 11
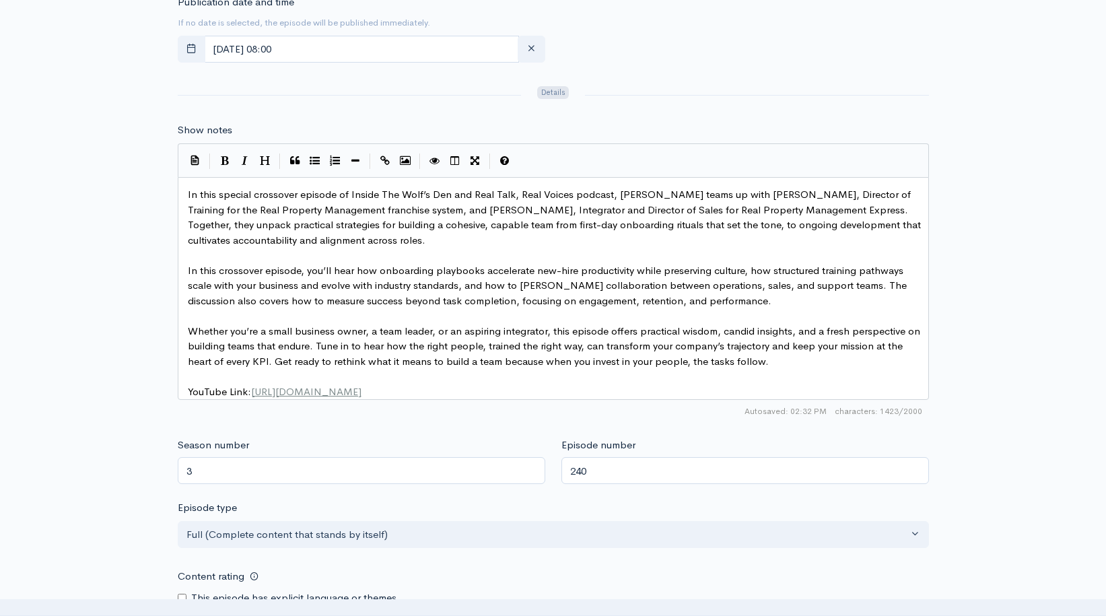
scroll to position [754, 0]
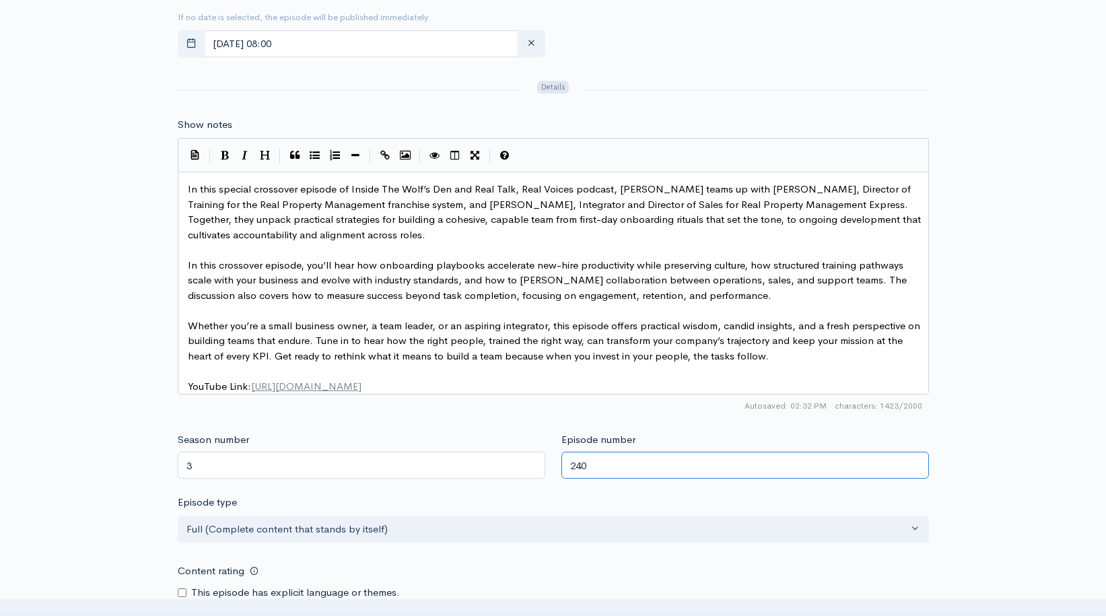
click at [590, 452] on input "240" at bounding box center [744, 466] width 367 height 28
type input "239"
click at [582, 558] on div "Content rating This episode has explicit language or themes." at bounding box center [553, 578] width 751 height 42
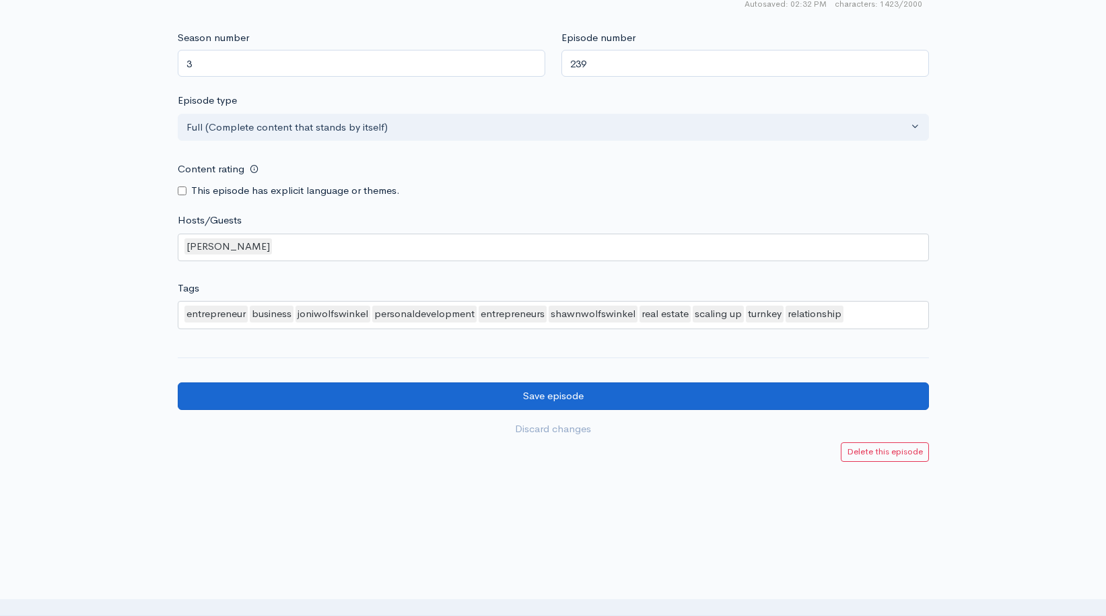
scroll to position [1155, 0]
click at [529, 383] on input "Save episode" at bounding box center [553, 397] width 751 height 28
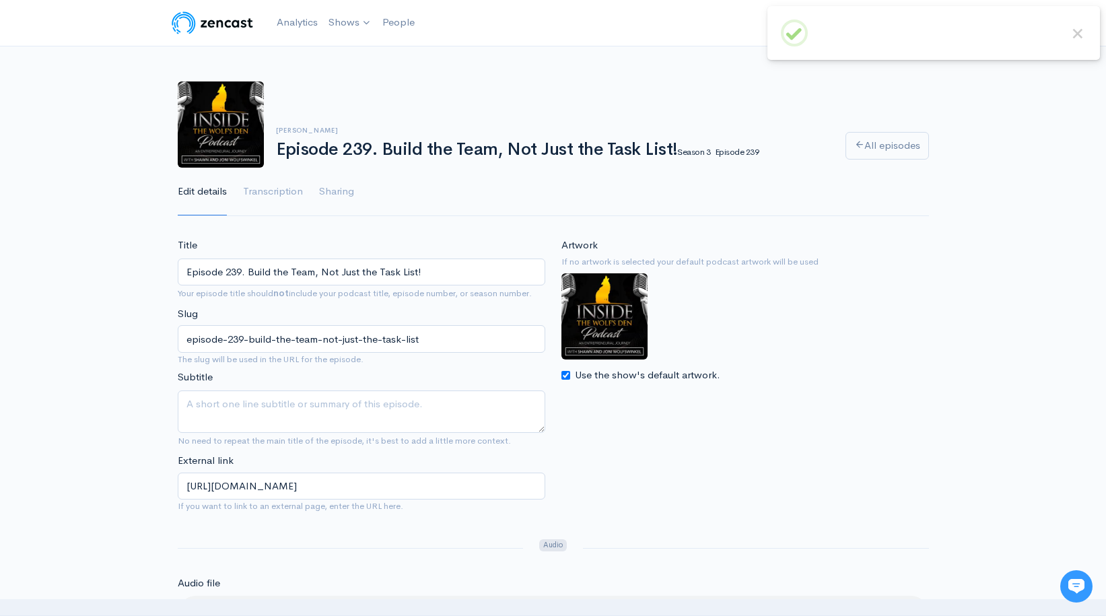
click at [238, 100] on img at bounding box center [221, 124] width 86 height 86
click at [221, 105] on img at bounding box center [221, 124] width 86 height 86
click at [230, 29] on img at bounding box center [212, 22] width 85 height 27
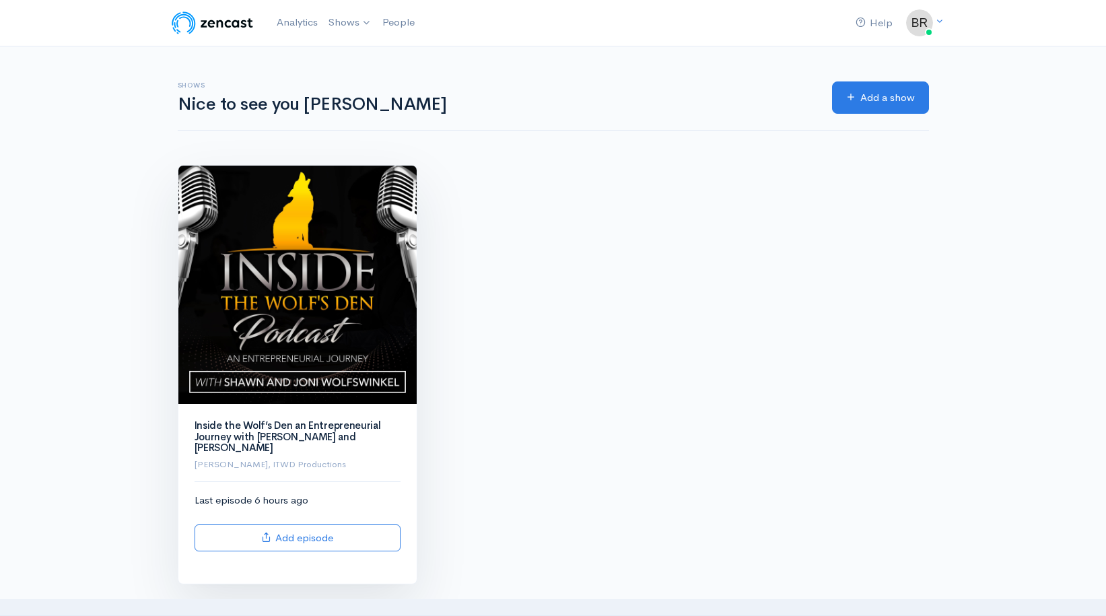
click at [251, 261] on img at bounding box center [297, 285] width 238 height 238
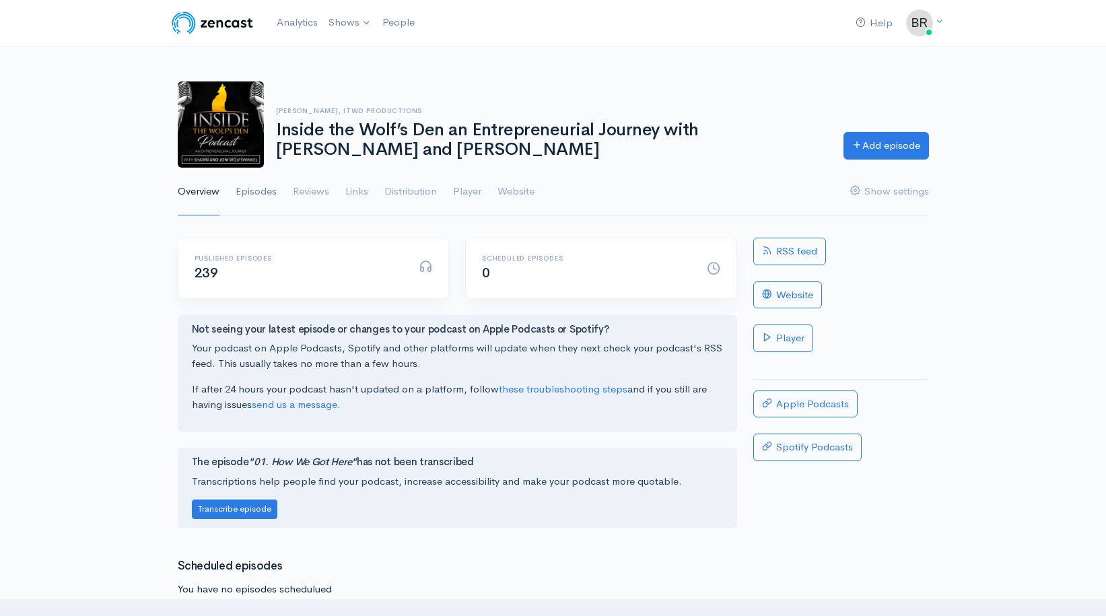
click at [258, 183] on link "Episodes" at bounding box center [256, 192] width 41 height 48
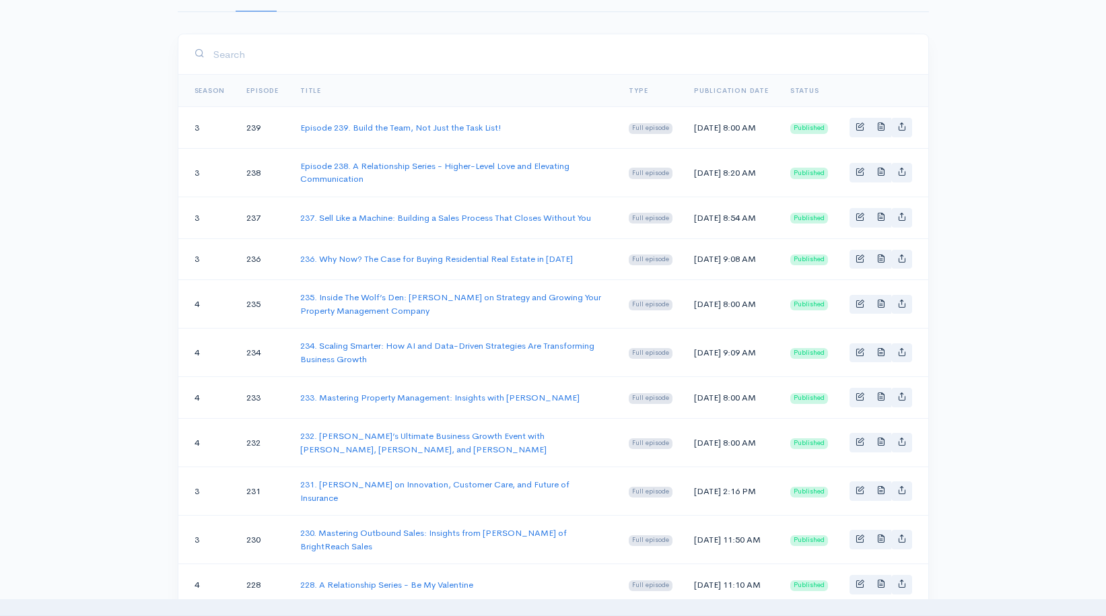
scroll to position [202, 0]
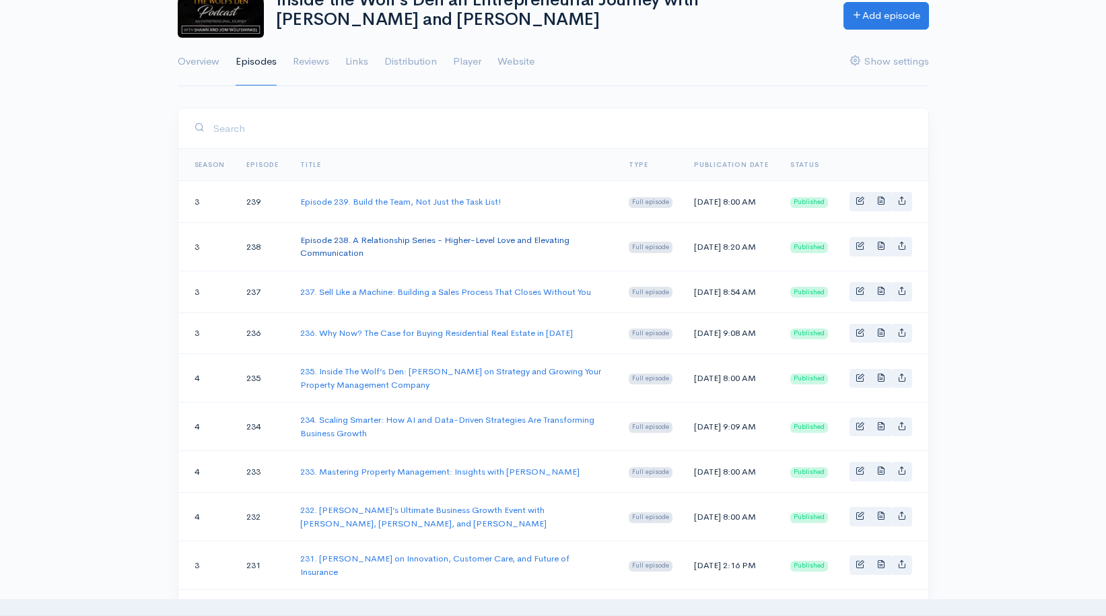
click at [401, 251] on link "Episode 238. A Relationship Series - Higher-Level Love and Elevating Communicat…" at bounding box center [434, 246] width 269 height 25
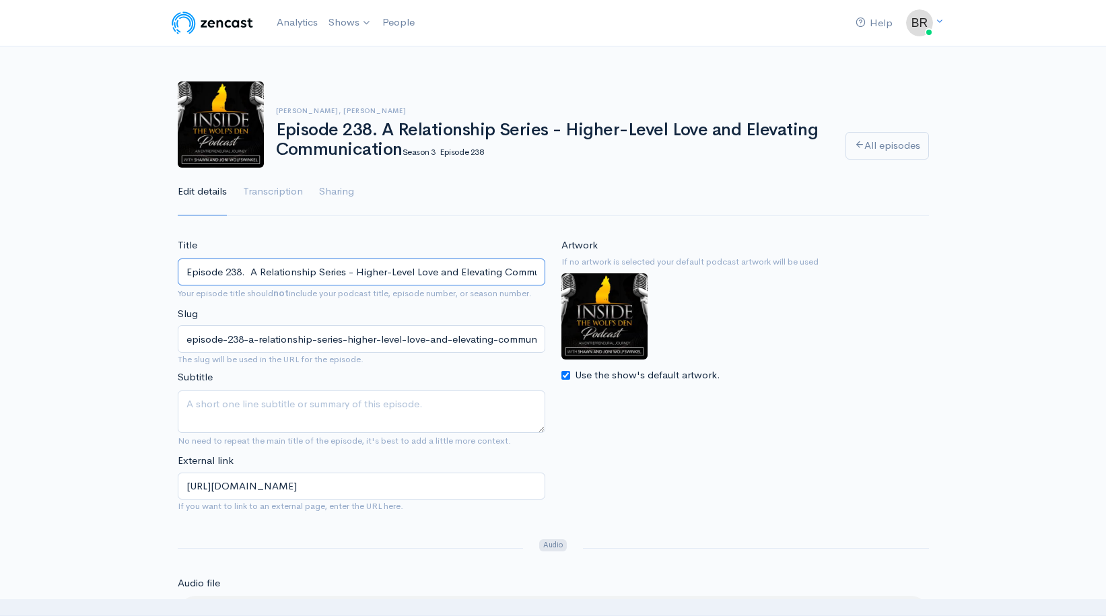
drag, startPoint x: 225, startPoint y: 271, endPoint x: 121, endPoint y: 268, distance: 104.4
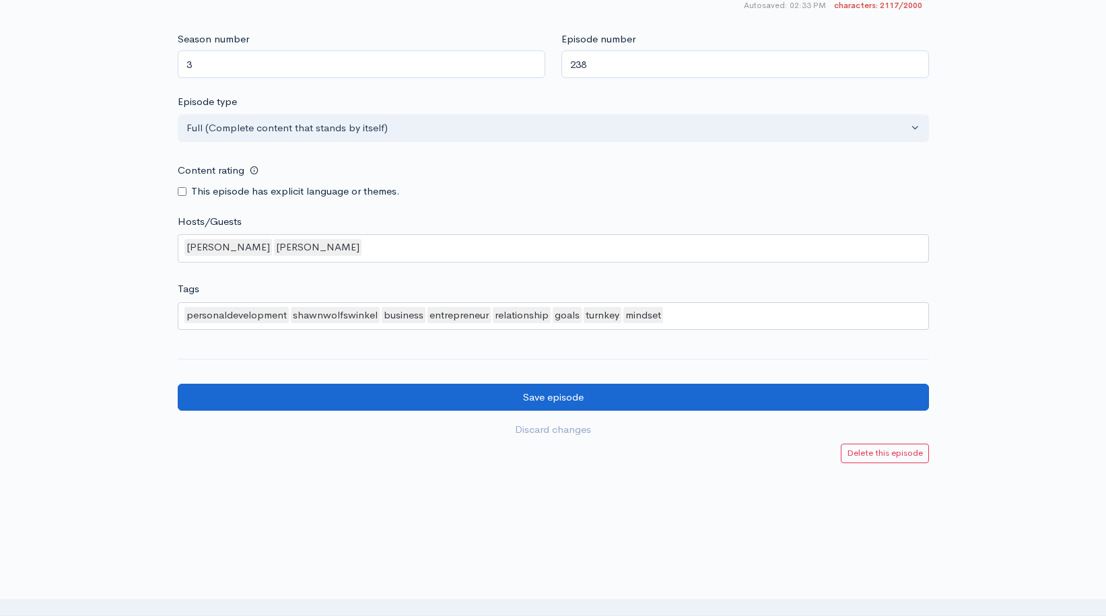
type input "238. A Relationship Series - Higher-Level Love and Elevating Communication"
click at [517, 384] on input "Save episode" at bounding box center [553, 398] width 751 height 28
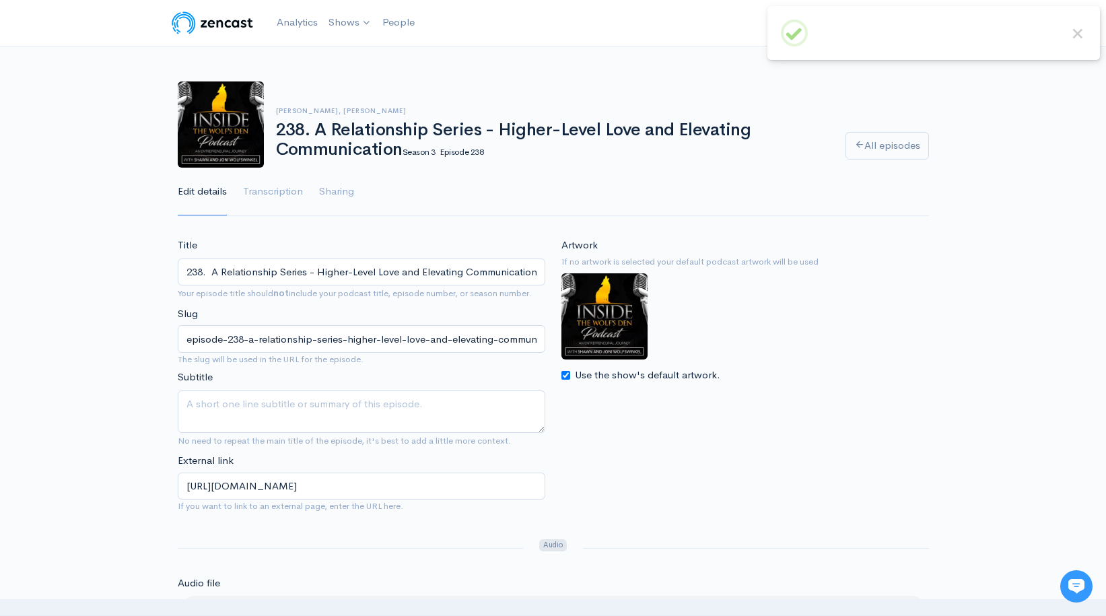
click at [215, 144] on img at bounding box center [221, 124] width 86 height 86
click at [217, 128] on img at bounding box center [221, 124] width 86 height 86
click at [339, 22] on link "Shows" at bounding box center [350, 23] width 54 height 30
click at [339, 23] on link "Shows" at bounding box center [350, 23] width 54 height 30
click at [350, 44] on link "Inside the Wolf’s Den an Entrepreneurial..." at bounding box center [437, 56] width 226 height 24
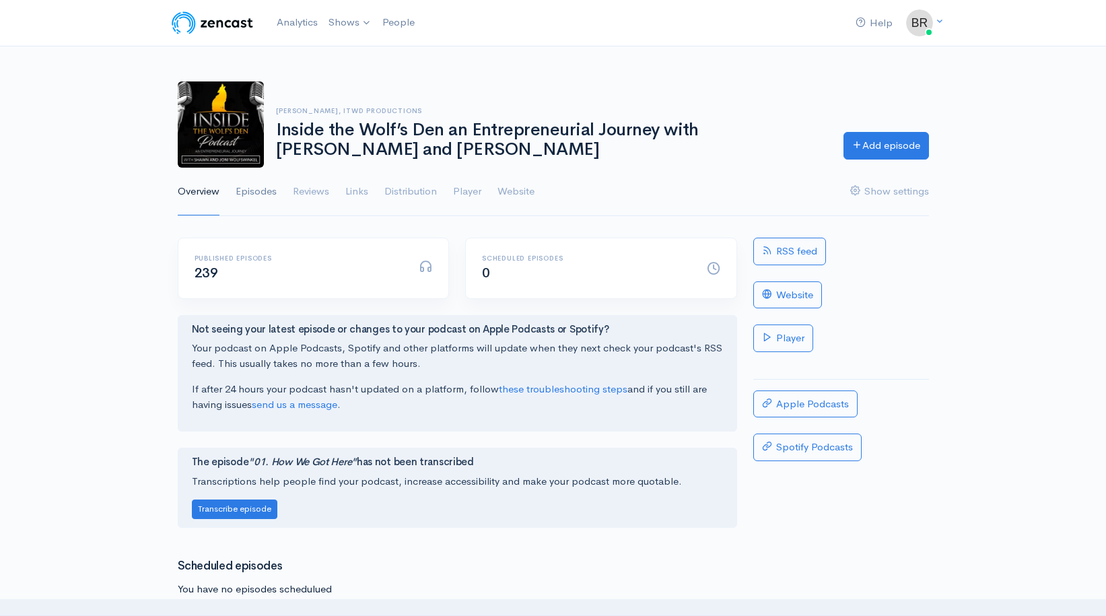
click at [251, 199] on link "Episodes" at bounding box center [256, 192] width 41 height 48
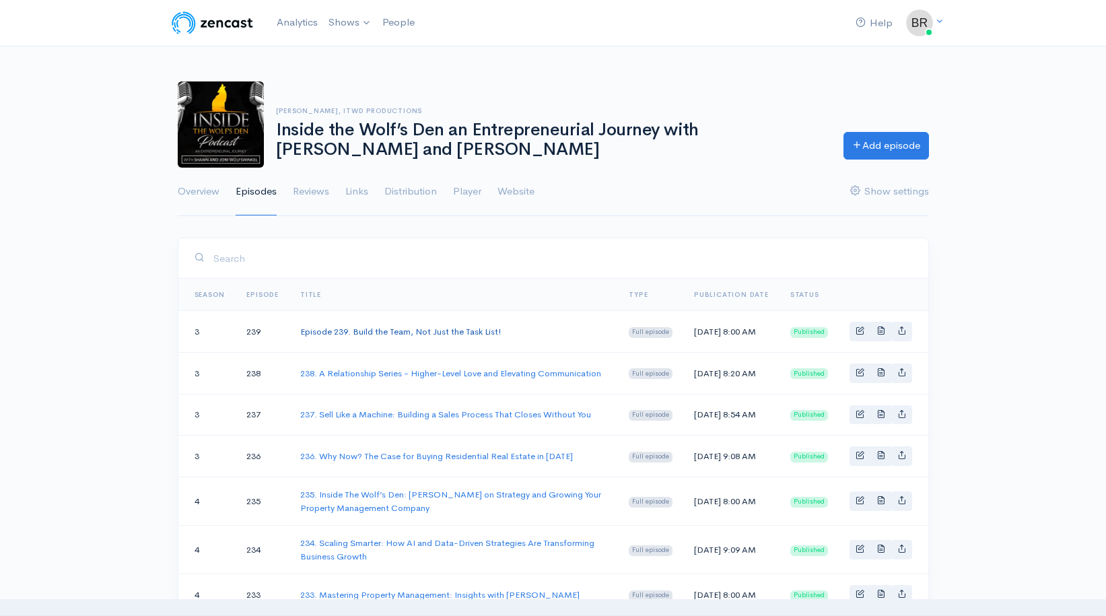
click at [355, 333] on link "Episode 239. Build the Team, Not Just the Task List!" at bounding box center [400, 331] width 201 height 11
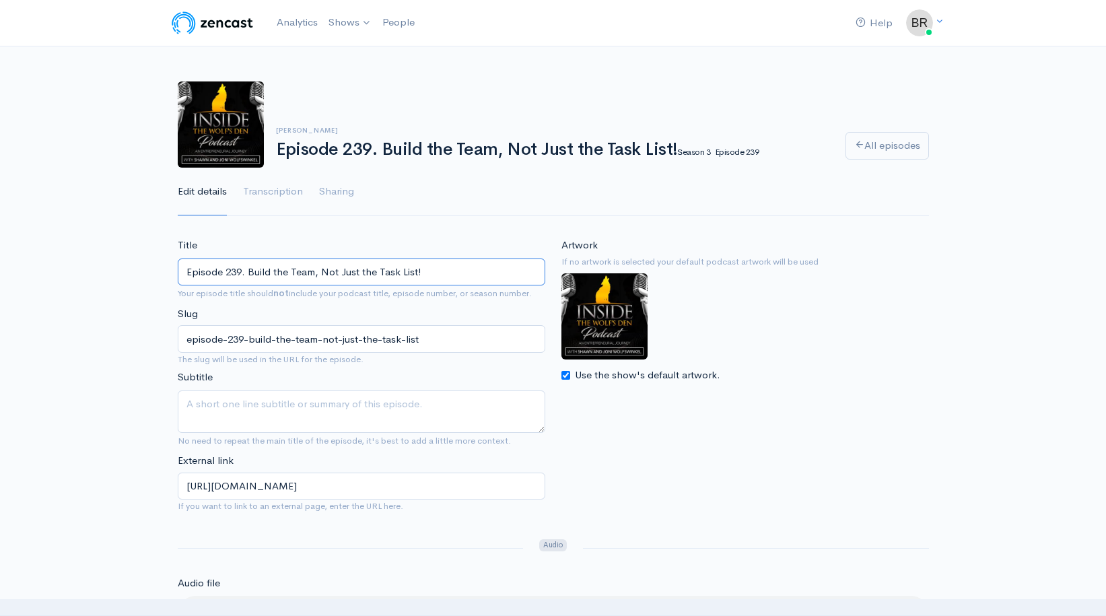
drag, startPoint x: 226, startPoint y: 272, endPoint x: 168, endPoint y: 271, distance: 57.9
click at [170, 271] on div "Title Episode 239. Build the Team, Not Just the Task List! Your episode title s…" at bounding box center [362, 377] width 384 height 279
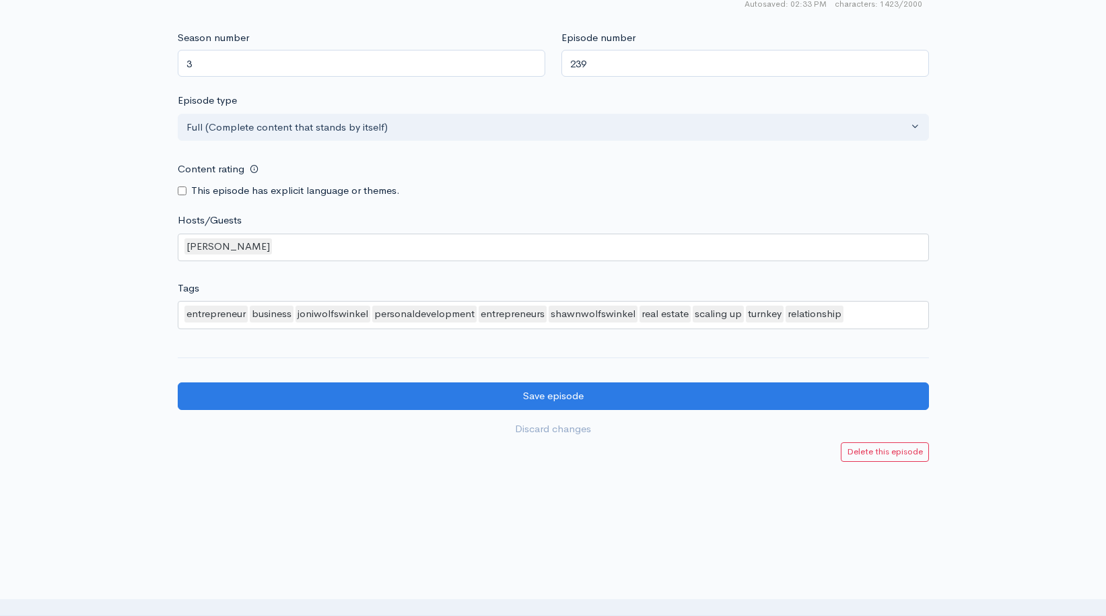
scroll to position [1155, 0]
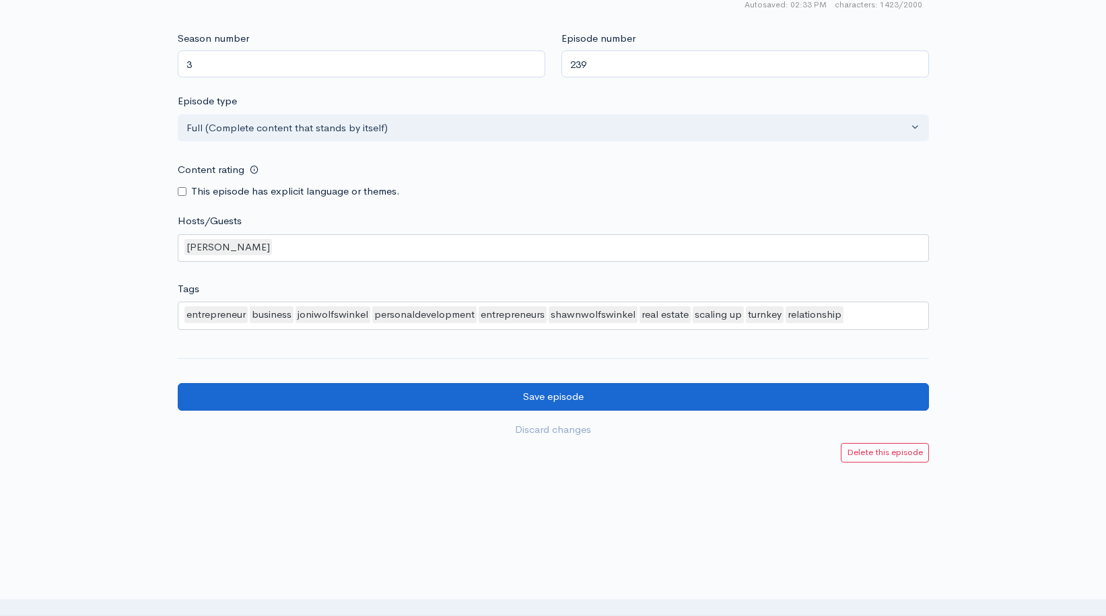
type input "239. Build the Team, Not Just the Task List!"
click at [505, 383] on input "Save episode" at bounding box center [553, 397] width 751 height 28
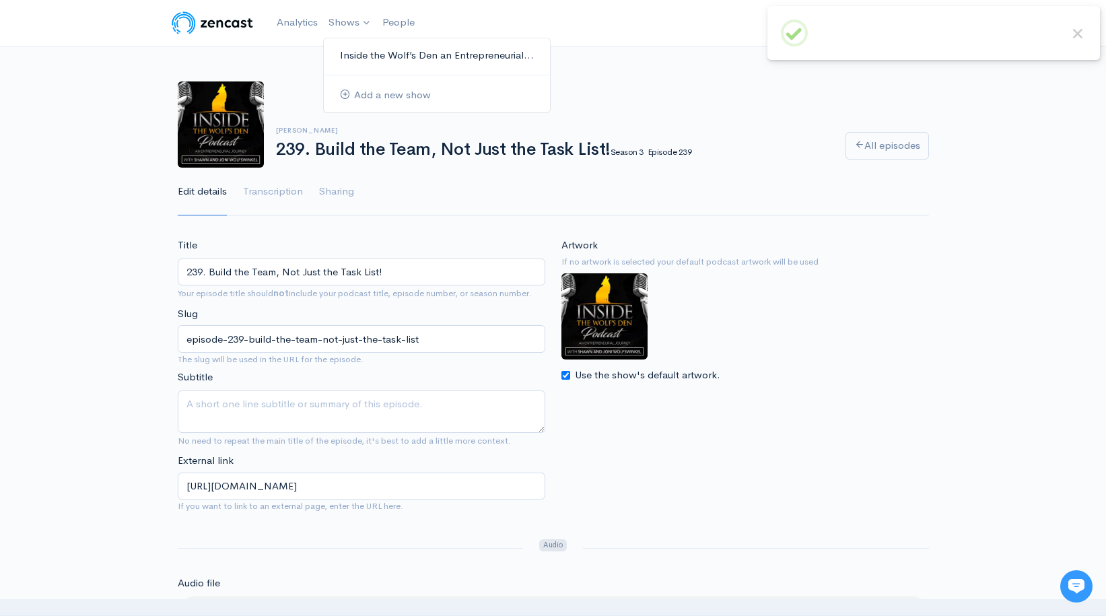
click at [344, 48] on link "Inside the Wolf’s Den an Entrepreneurial..." at bounding box center [437, 56] width 226 height 24
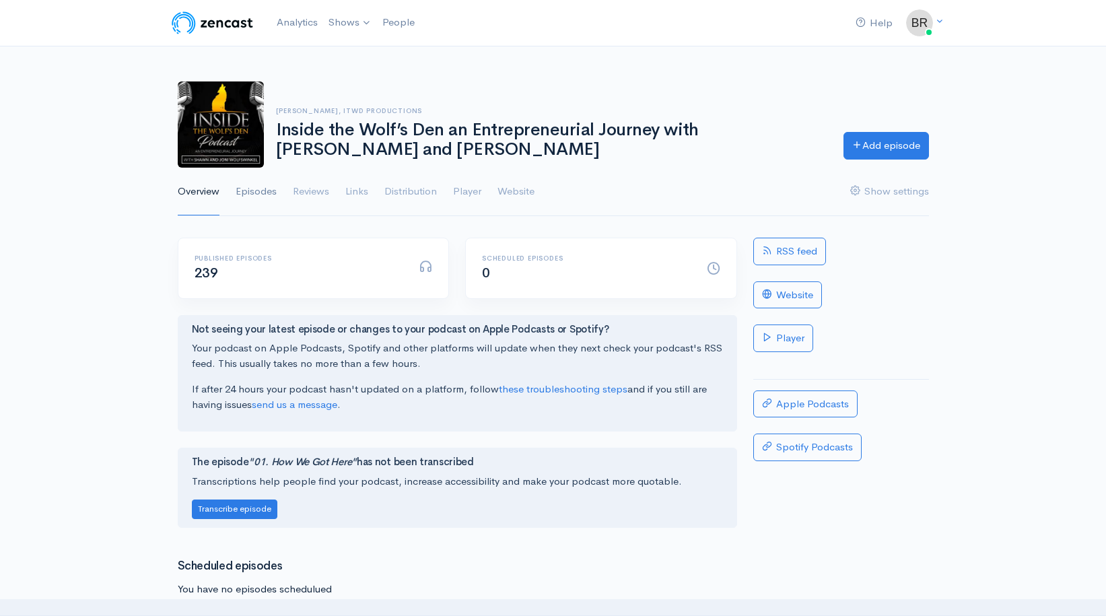
click at [252, 192] on link "Episodes" at bounding box center [256, 192] width 41 height 48
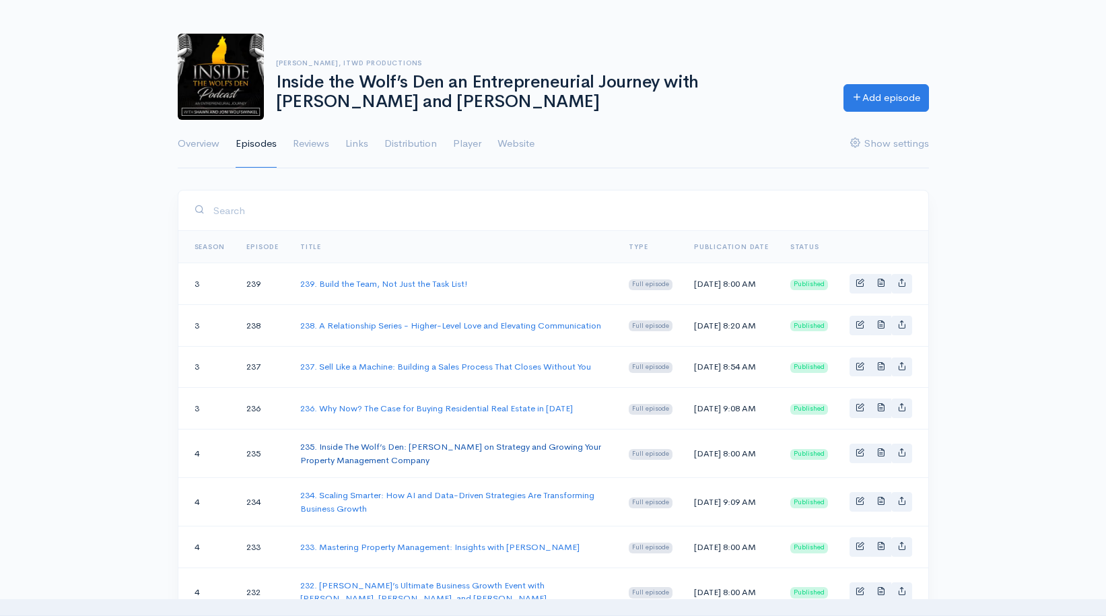
scroll to position [61, 0]
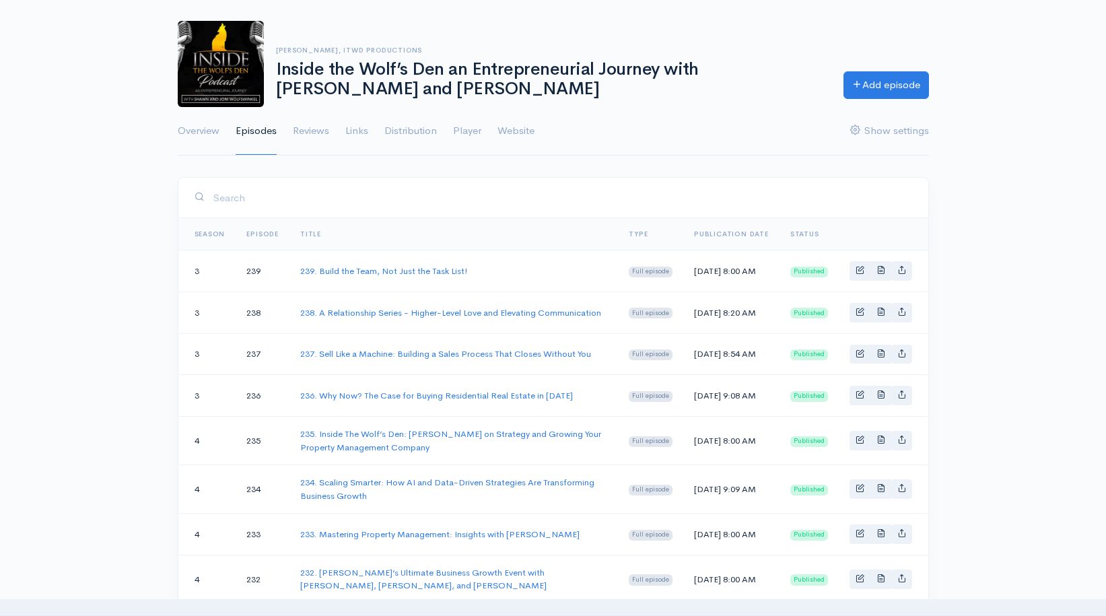
click at [723, 275] on td "Fri, Oct 3, 2025 8:00 AM" at bounding box center [731, 271] width 96 height 42
click at [425, 281] on td "239. Build the Team, Not Just the Task List!" at bounding box center [453, 271] width 328 height 42
click at [424, 280] on td "239. Build the Team, Not Just the Task List!" at bounding box center [453, 271] width 328 height 42
click at [416, 276] on link "239. Build the Team, Not Just the Task List!" at bounding box center [384, 270] width 168 height 11
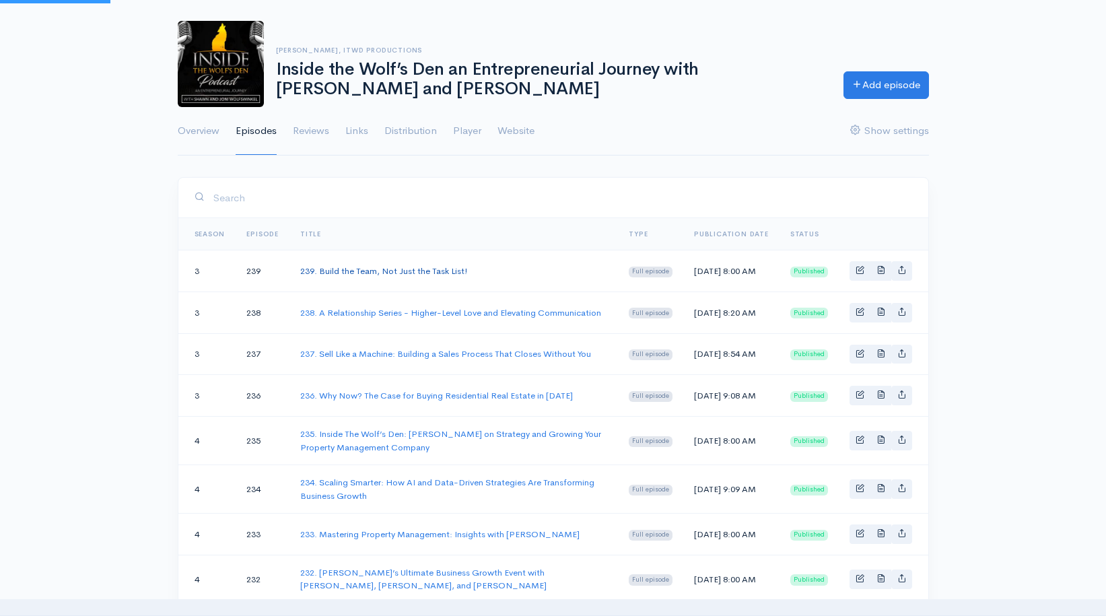
select select "9"
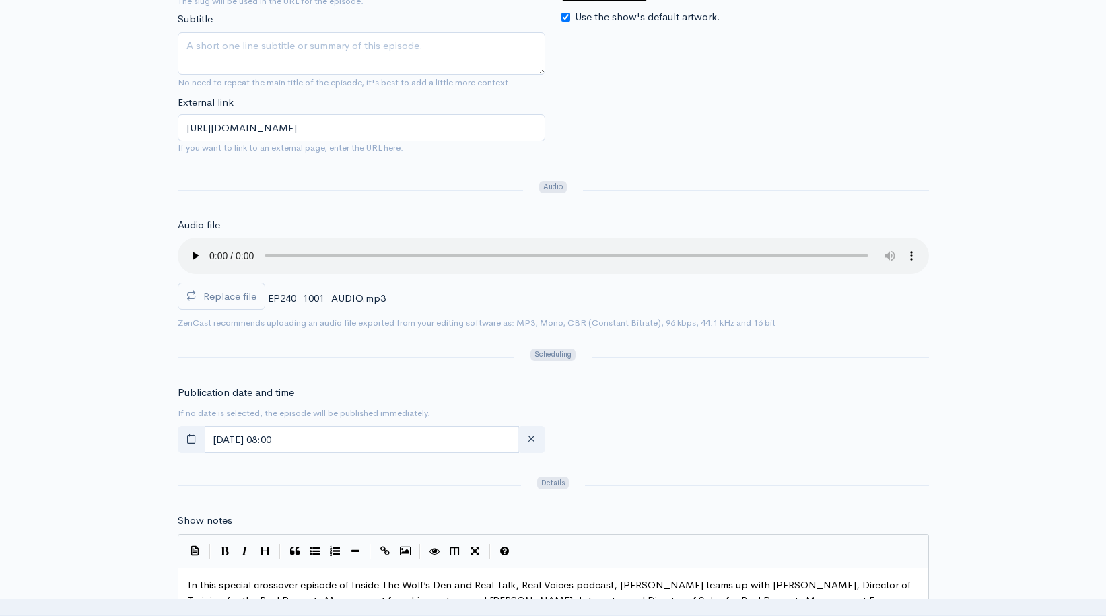
scroll to position [452, 0]
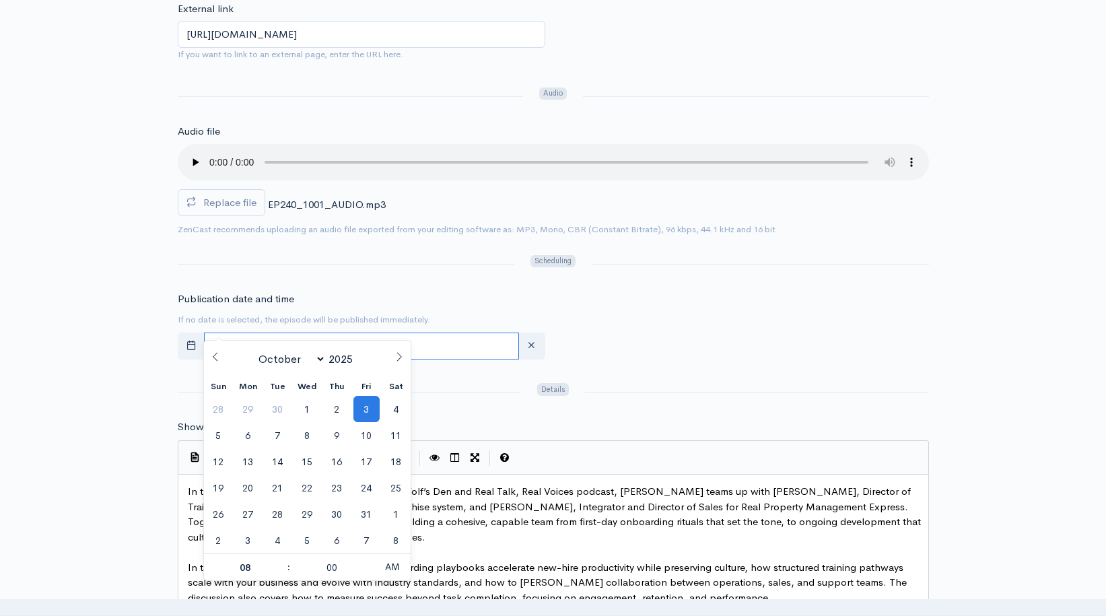
click at [250, 332] on input "October, 03 2025 08:00" at bounding box center [361, 346] width 315 height 28
click at [305, 411] on span "1" at bounding box center [307, 409] width 26 height 26
type input "[DATE] 08:00"
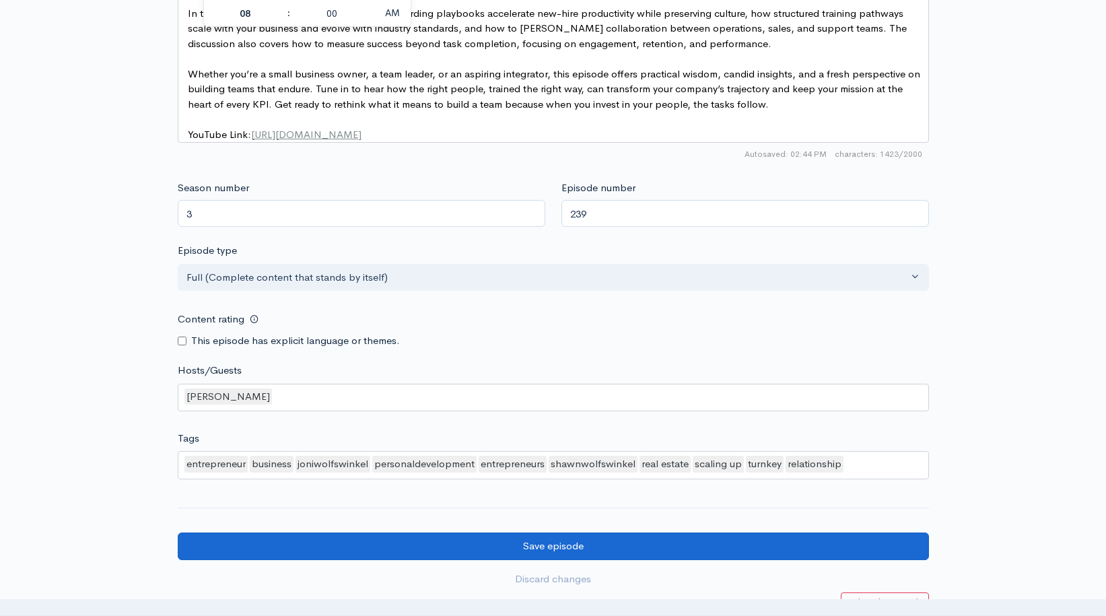
click at [567, 532] on input "Save episode" at bounding box center [553, 546] width 751 height 28
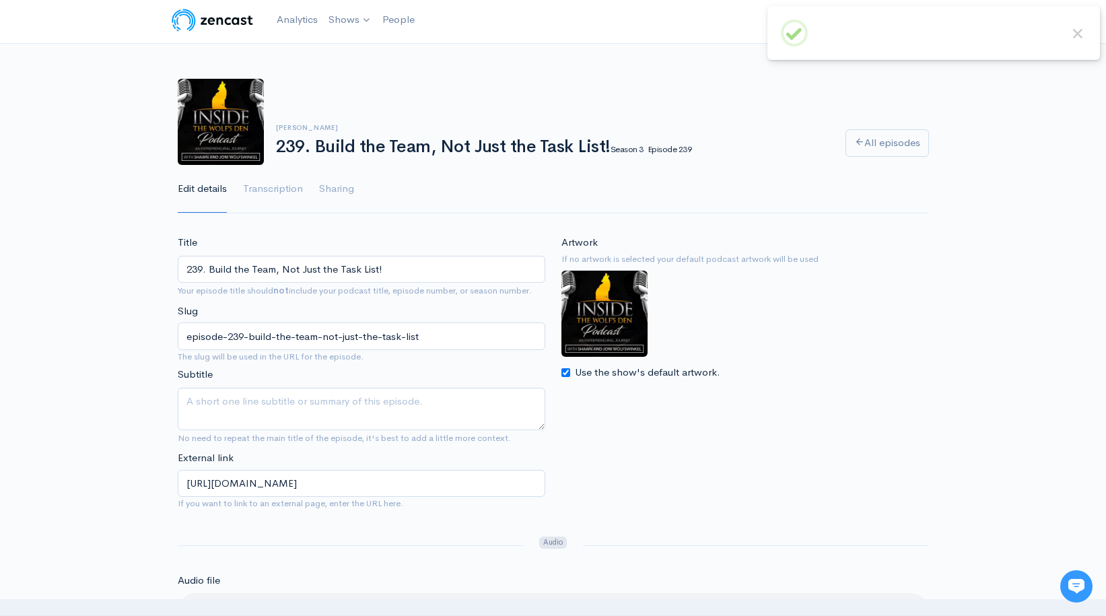
click at [213, 102] on img at bounding box center [221, 122] width 86 height 86
click at [220, 23] on img at bounding box center [212, 20] width 85 height 27
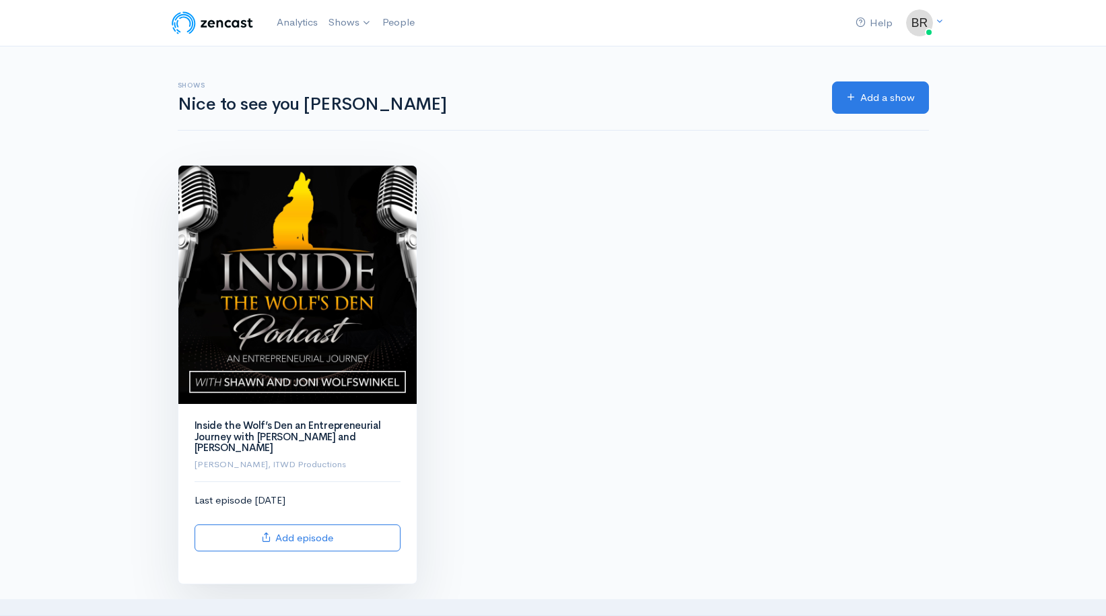
click at [248, 285] on img at bounding box center [297, 285] width 238 height 238
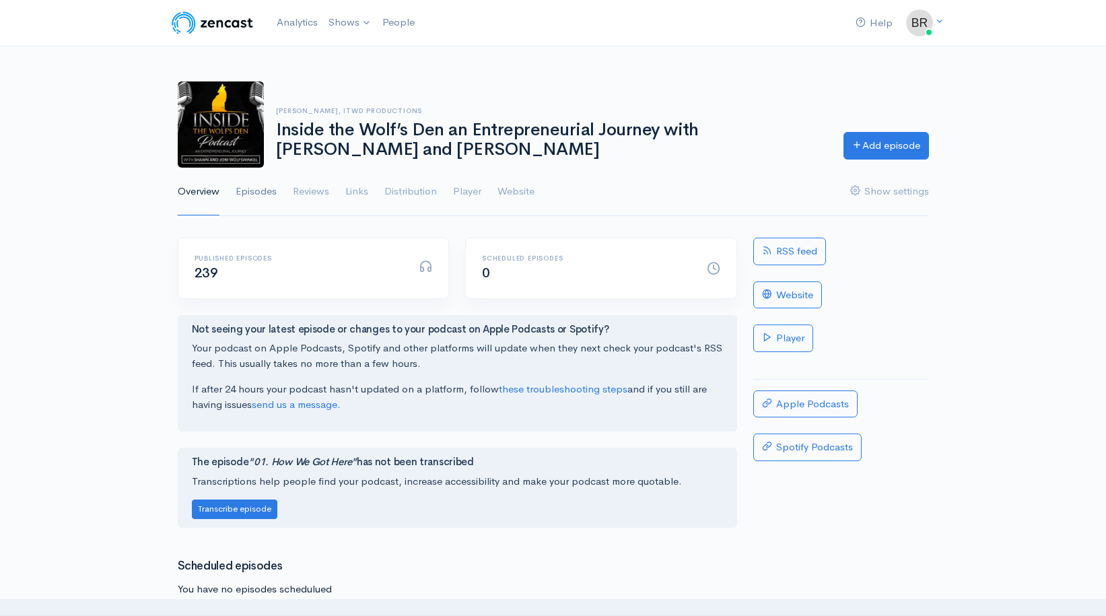
click at [252, 190] on link "Episodes" at bounding box center [256, 192] width 41 height 48
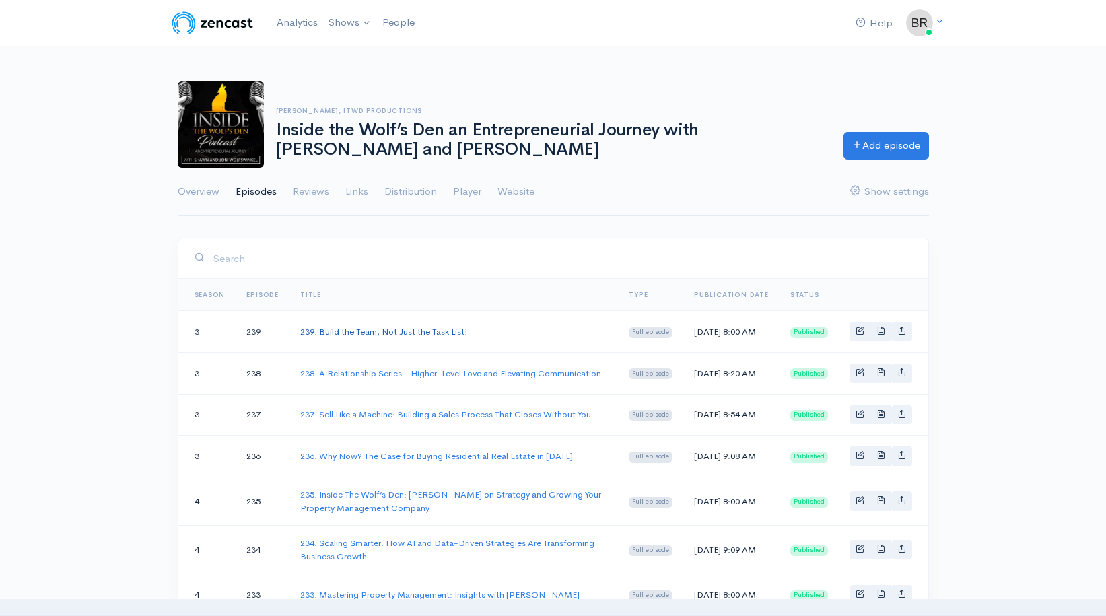
click at [400, 334] on link "239. Build the Team, Not Just the Task List!" at bounding box center [384, 331] width 168 height 11
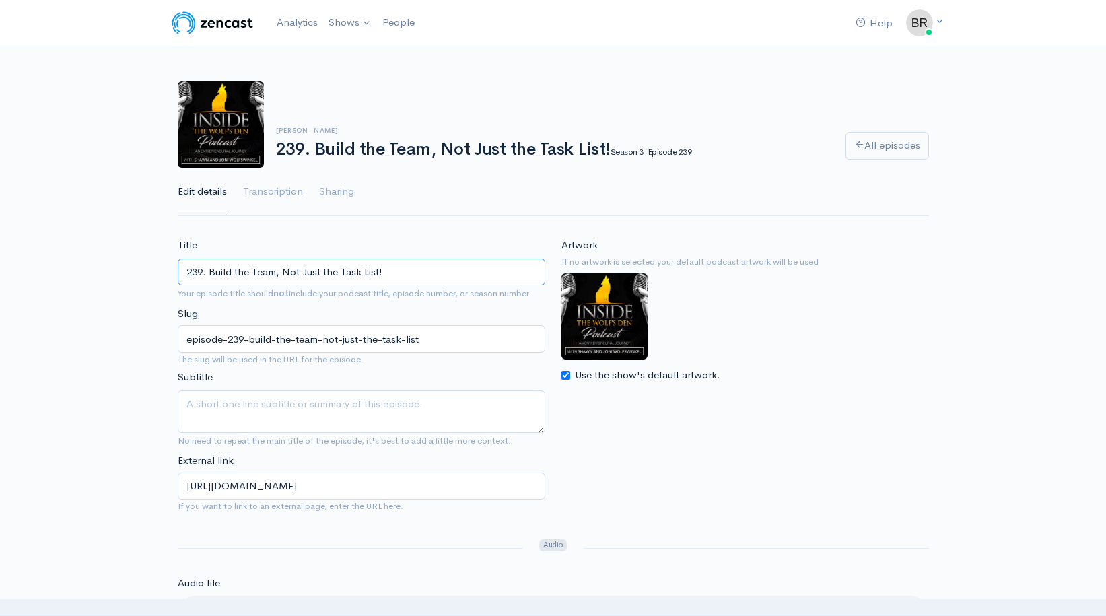
click at [323, 272] on input "239. Build the Team, Not Just the Task List!" at bounding box center [361, 272] width 367 height 28
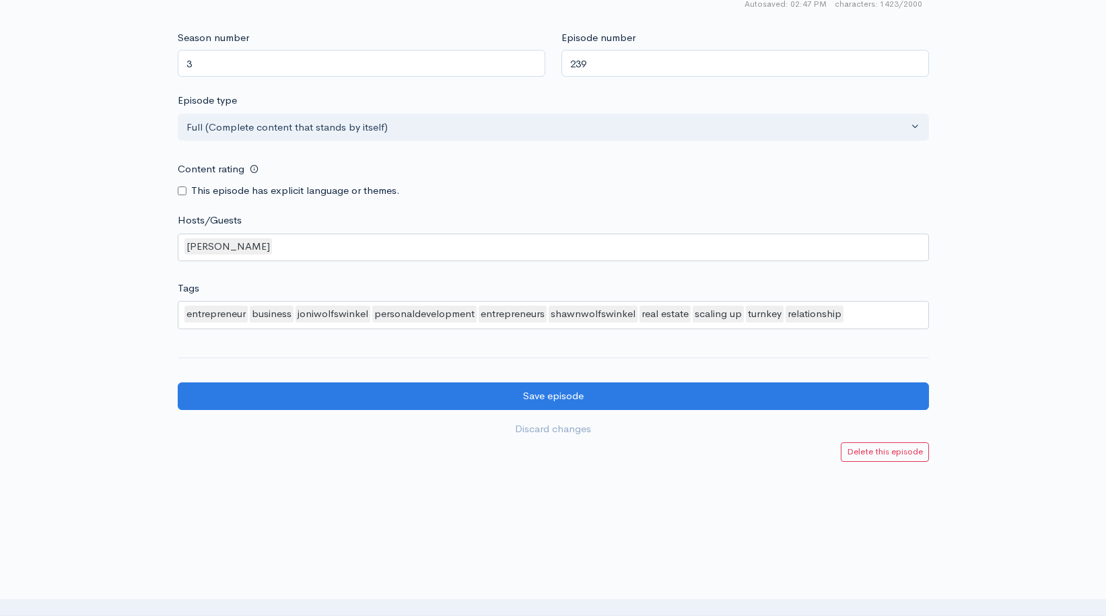
scroll to position [1155, 0]
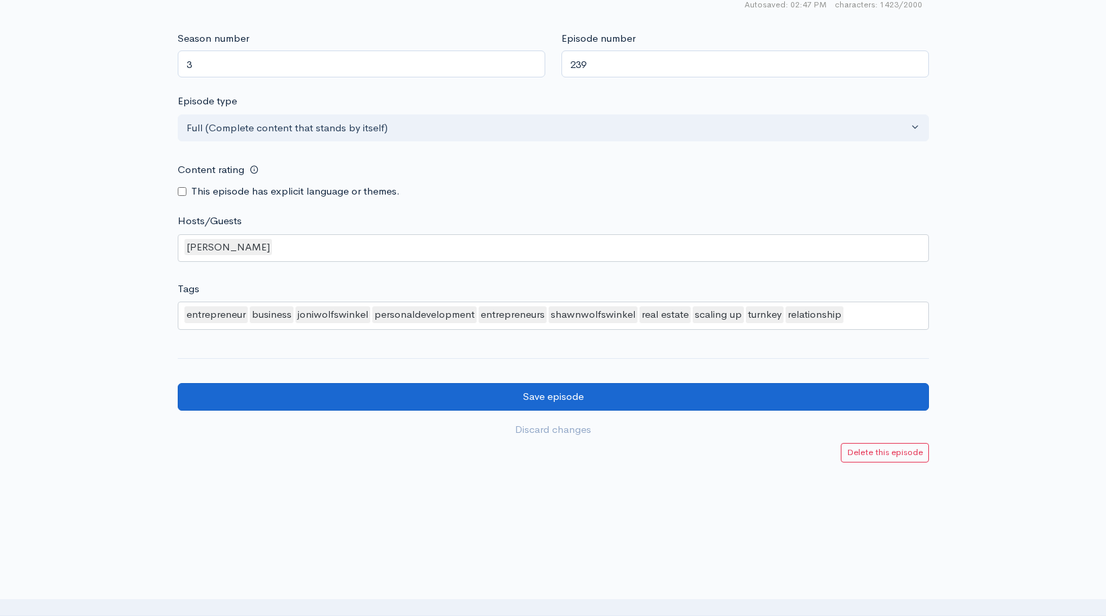
type input "239. Build the Team, Not Just The Task List!"
click at [529, 383] on input "Save episode" at bounding box center [553, 397] width 751 height 28
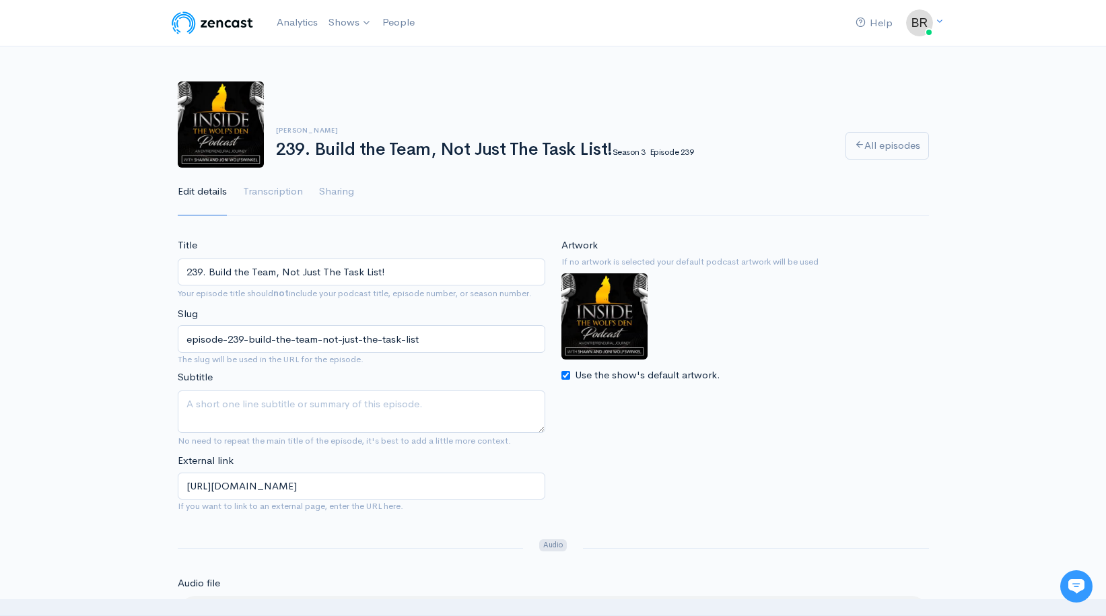
click at [871, 367] on div "Use the show's default artwork." at bounding box center [744, 374] width 367 height 15
drag, startPoint x: 1044, startPoint y: 354, endPoint x: 857, endPoint y: 386, distance: 189.7
click at [869, 368] on div "Use the show's default artwork." at bounding box center [744, 374] width 367 height 15
click at [854, 473] on div "Artwork If no artwork is selected your default podcast artwork will be used Use…" at bounding box center [745, 379] width 384 height 283
